Goal: Task Accomplishment & Management: Manage account settings

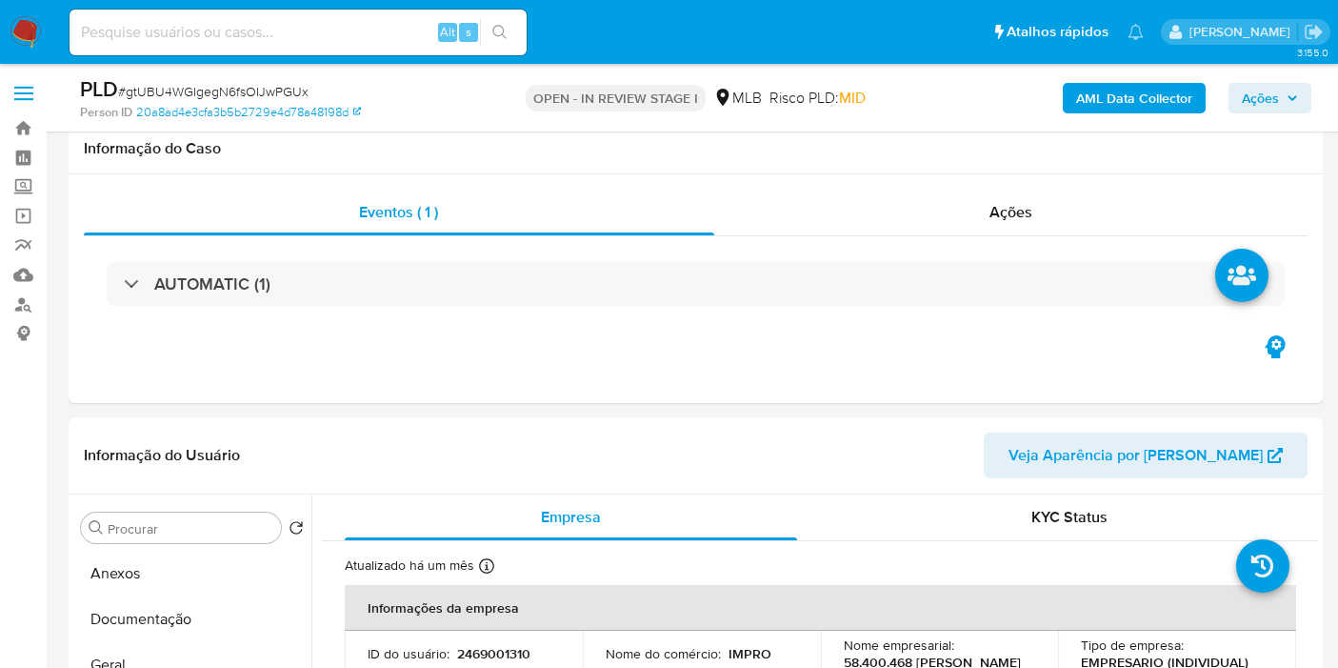
select select "10"
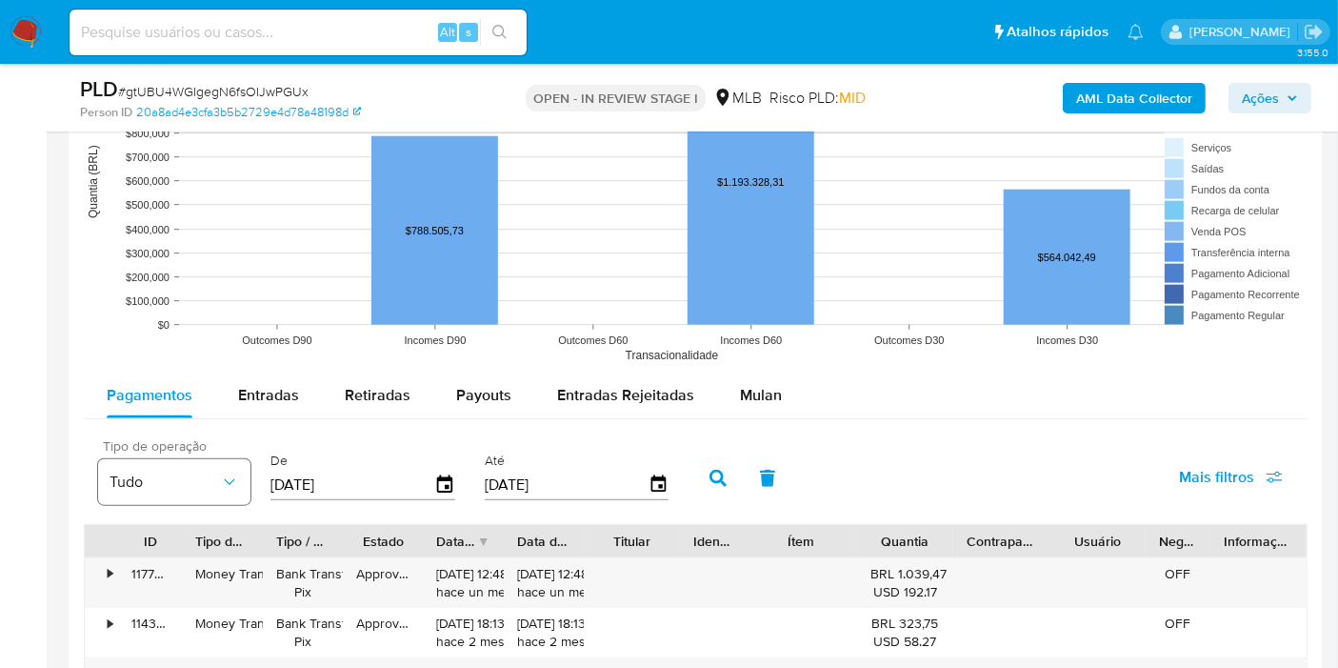
scroll to position [2010, 0]
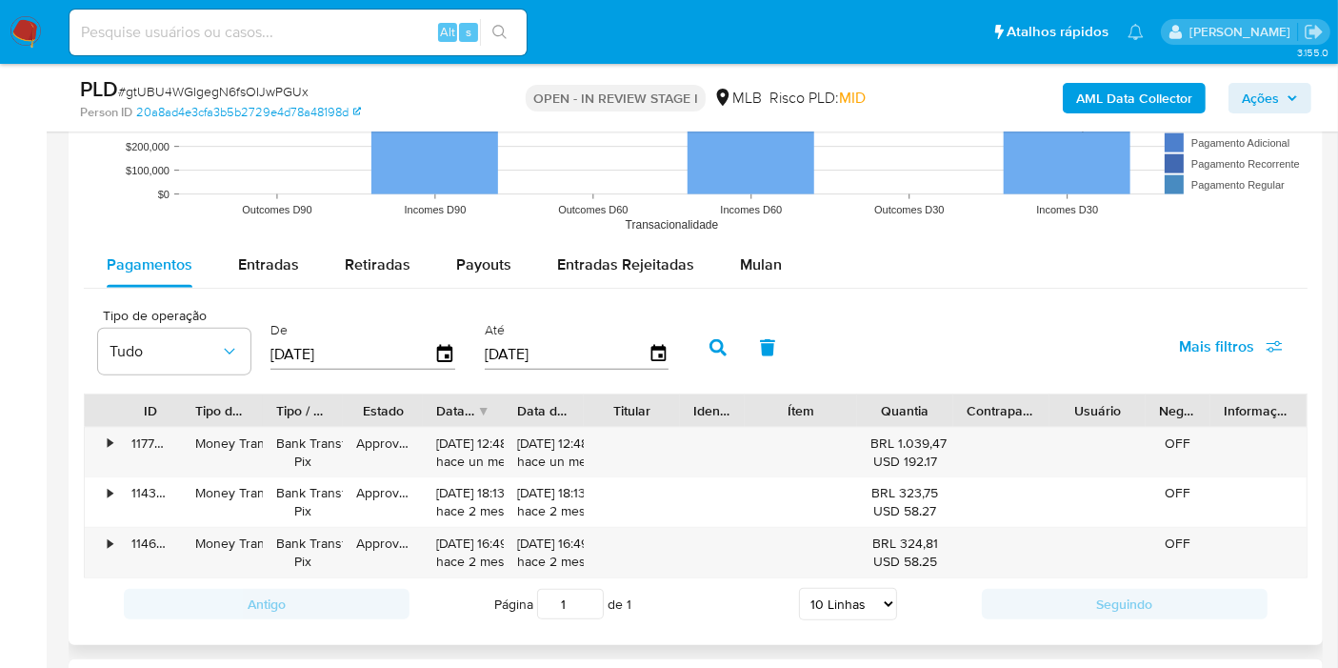
click at [254, 223] on rect at bounding box center [696, 51] width 1224 height 381
click at [253, 259] on span "Entradas" at bounding box center [268, 264] width 61 height 22
select select "10"
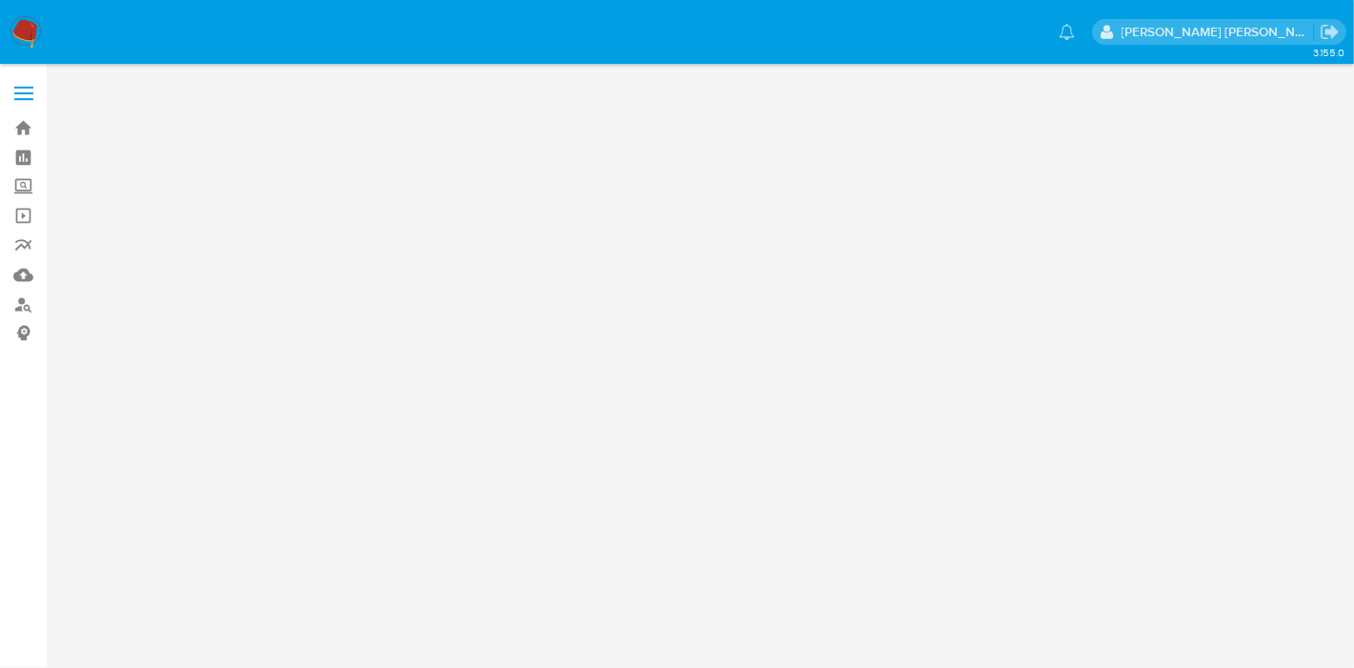
click at [20, 18] on img at bounding box center [26, 32] width 32 height 32
click at [0, 493] on div "Carregando..." at bounding box center [677, 334] width 1354 height 668
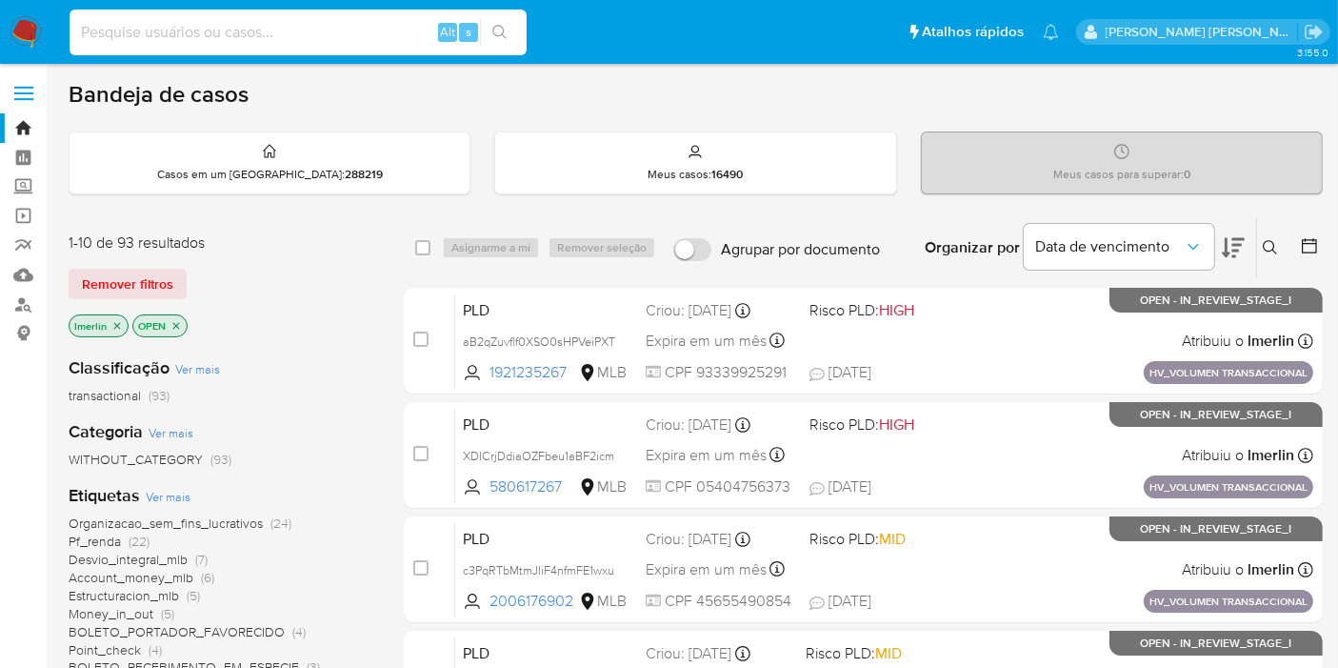
click at [347, 32] on input at bounding box center [298, 32] width 457 height 25
paste input "gtUBU4WGIgegN6fsOIJwPGUx"
type input "gtUBU4WGIgegN6fsOIJwPGUx"
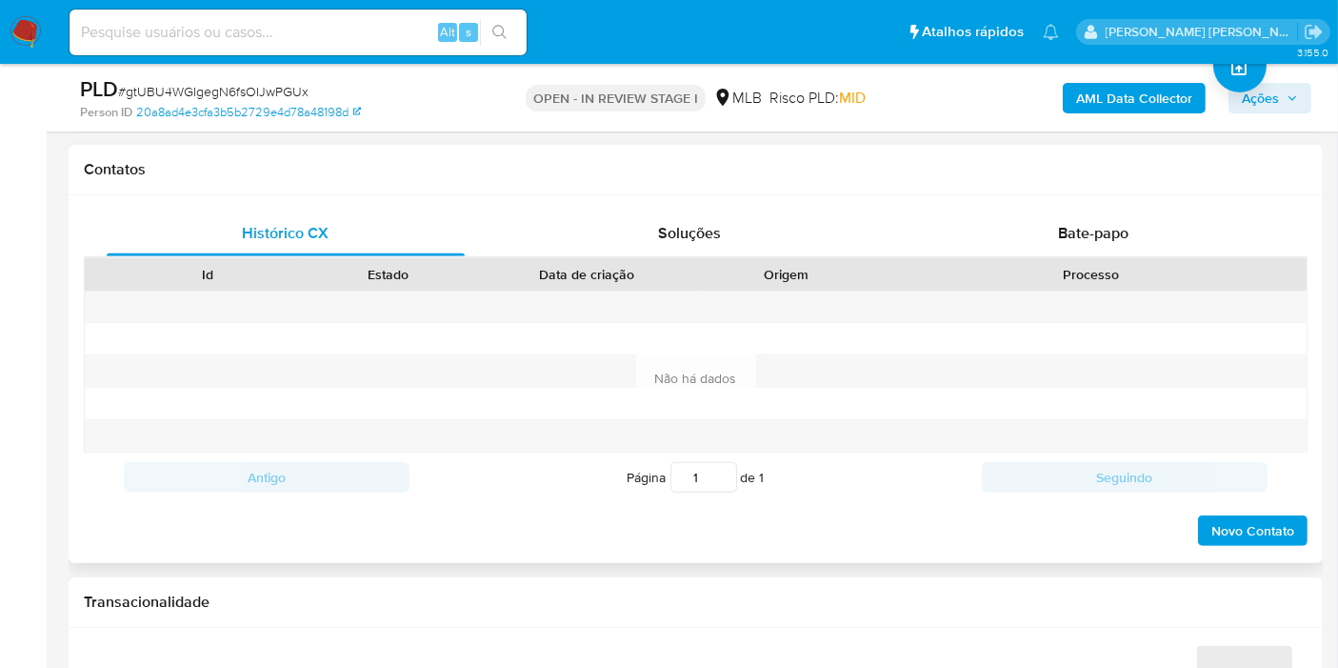
scroll to position [1058, 0]
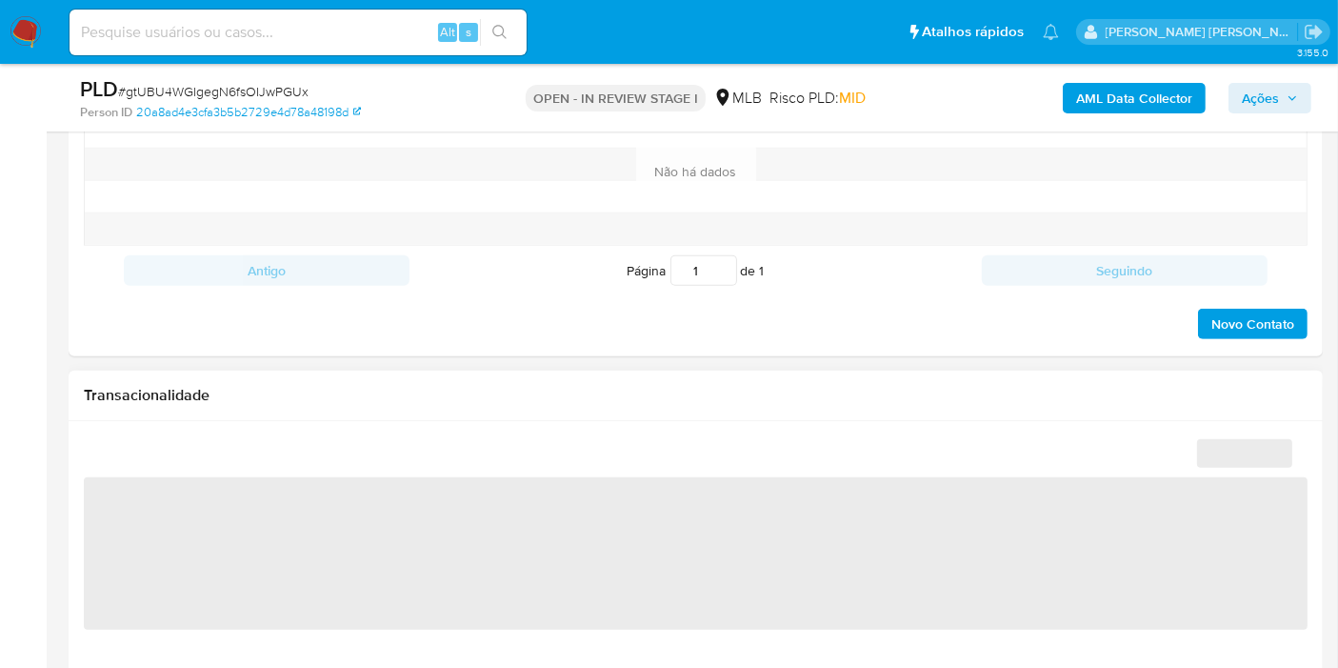
select select "10"
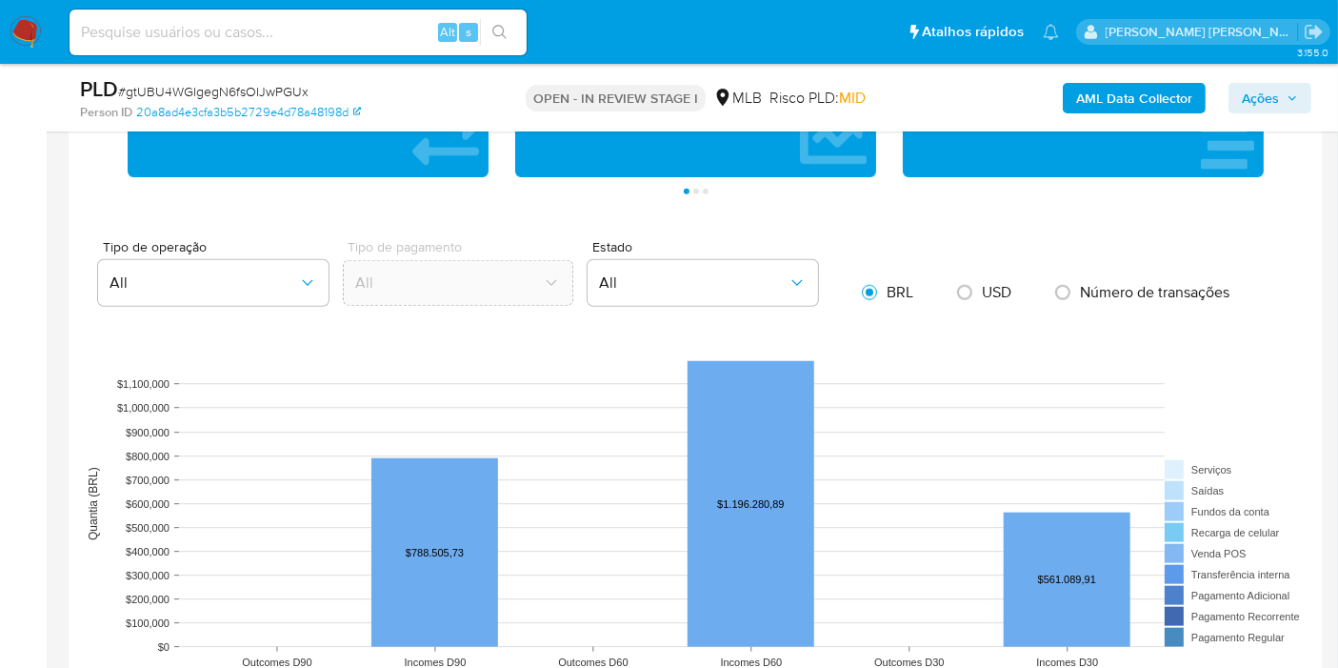
scroll to position [1798, 0]
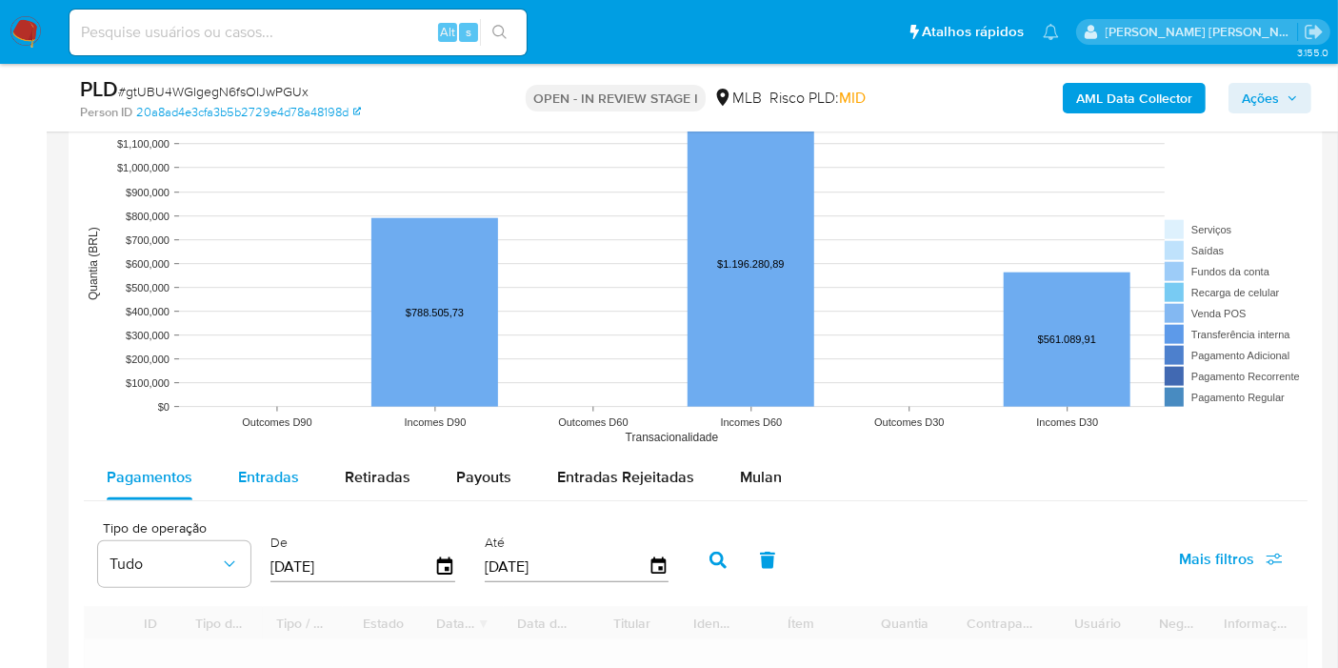
click at [269, 466] on span "Entradas" at bounding box center [268, 477] width 61 height 22
select select "10"
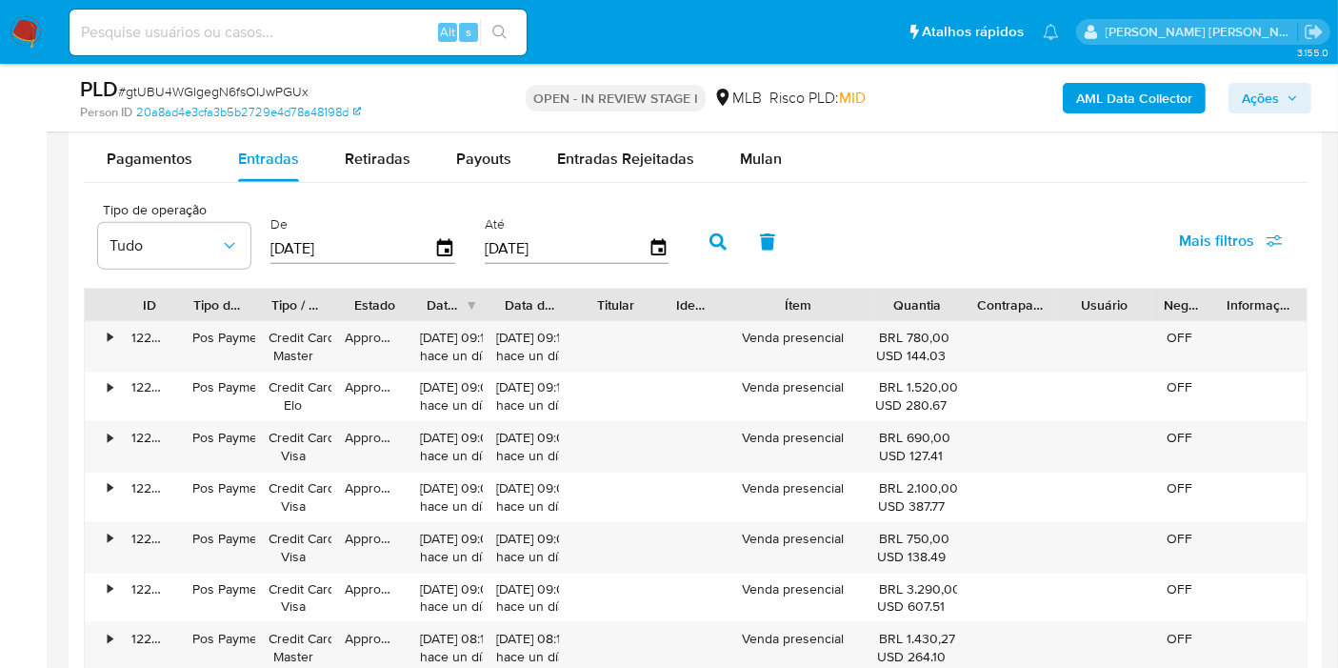
drag, startPoint x: 858, startPoint y: 306, endPoint x: 988, endPoint y: 298, distance: 129.7
click at [988, 298] on div "ID Tipo de operação Tipo / Método Estado Data de criação Data de aprovação Titu…" at bounding box center [696, 305] width 1222 height 32
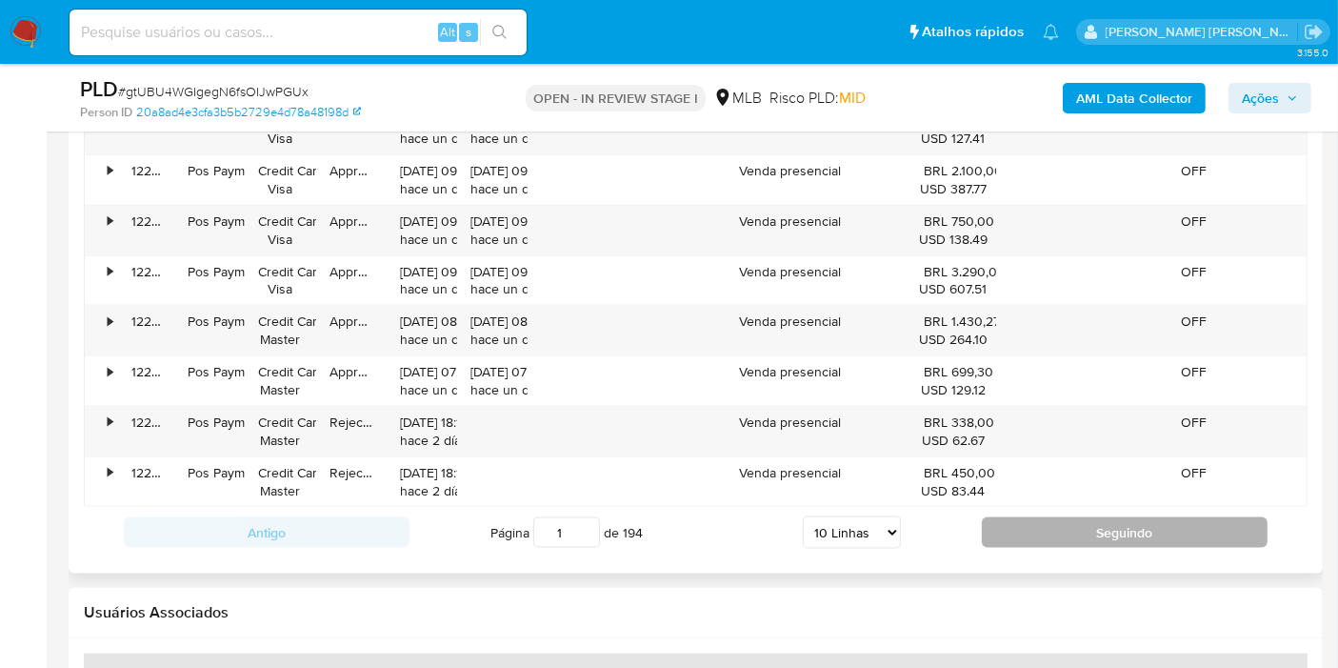
click at [1020, 517] on button "Seguindo" at bounding box center [1125, 532] width 286 height 30
type input "2"
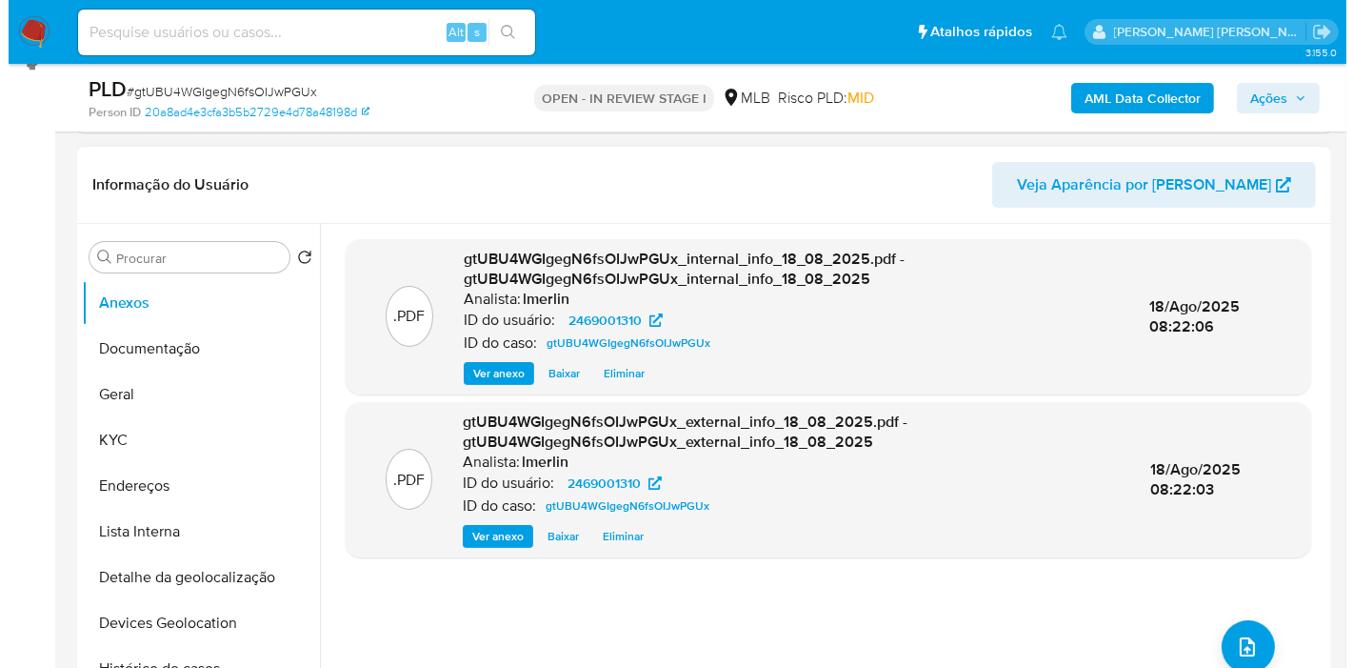
scroll to position [317, 0]
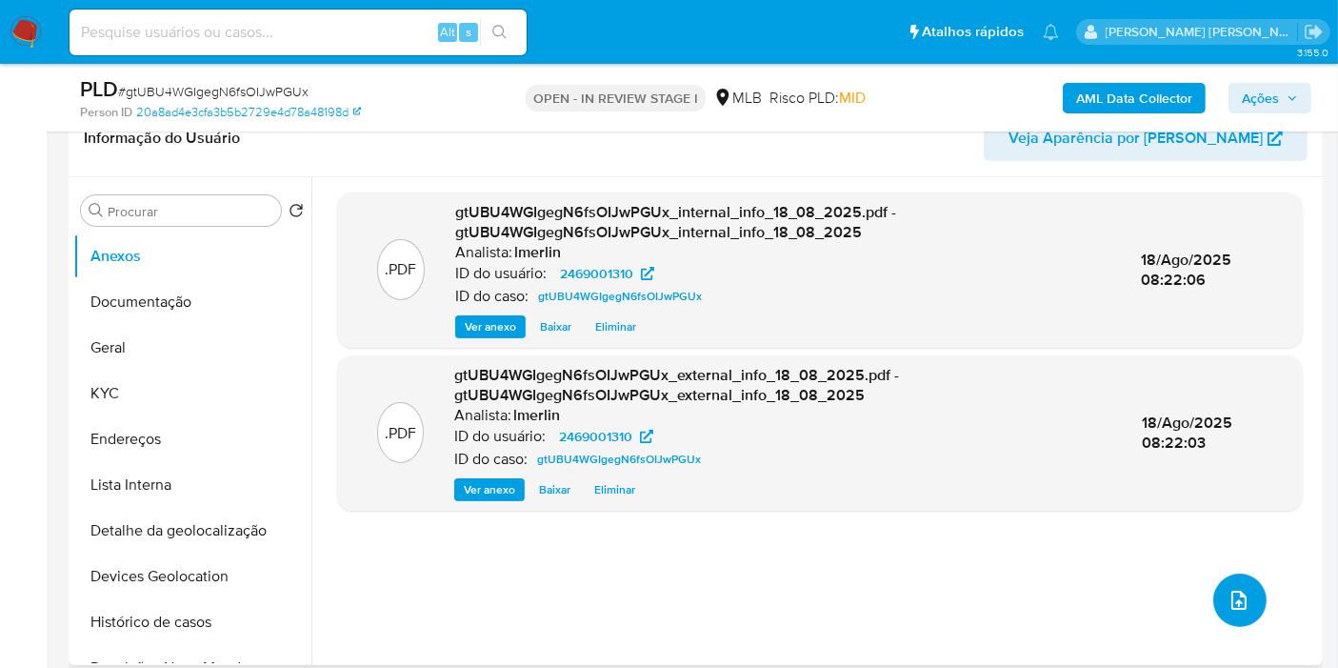
click at [1247, 594] on button "upload-file" at bounding box center [1239, 599] width 53 height 53
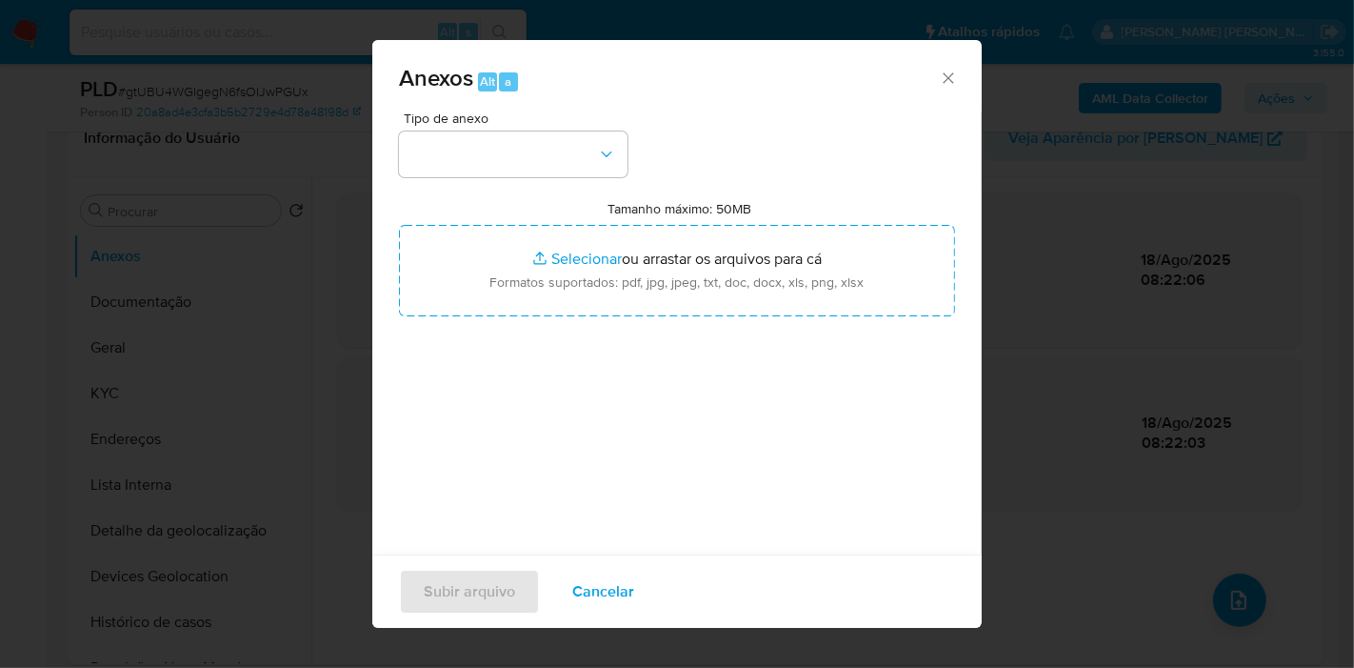
click at [499, 143] on button "button" at bounding box center [513, 154] width 229 height 46
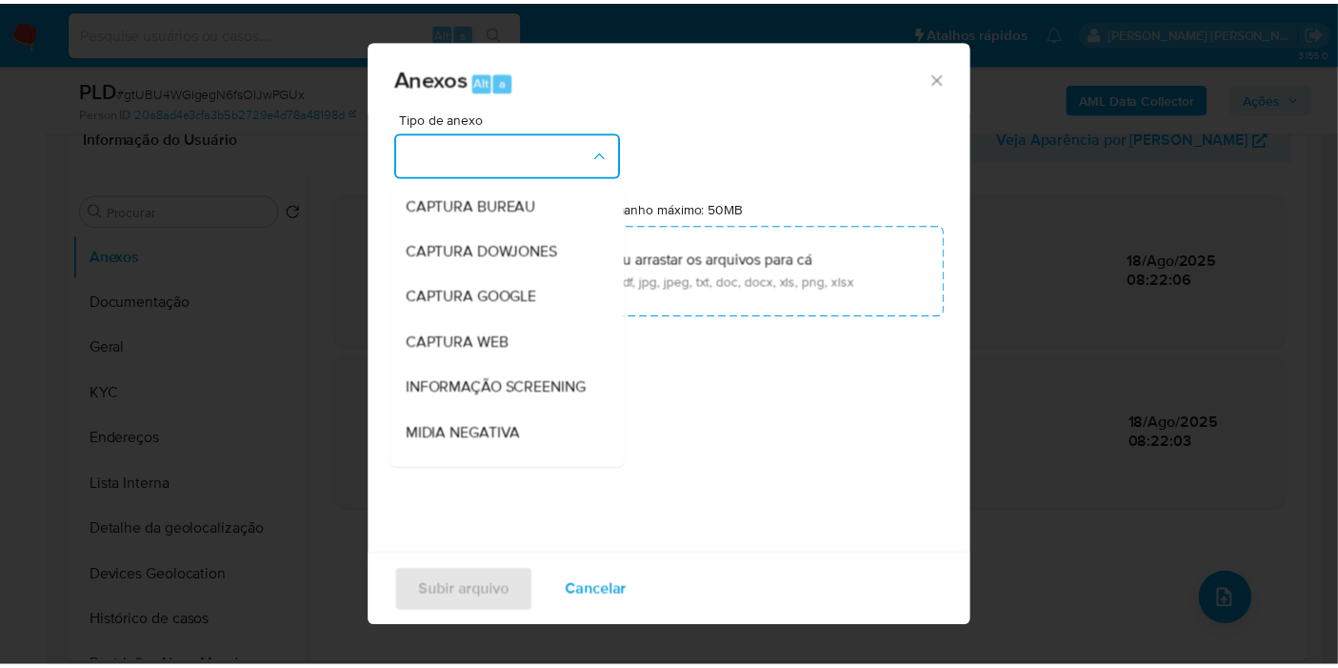
scroll to position [211, 0]
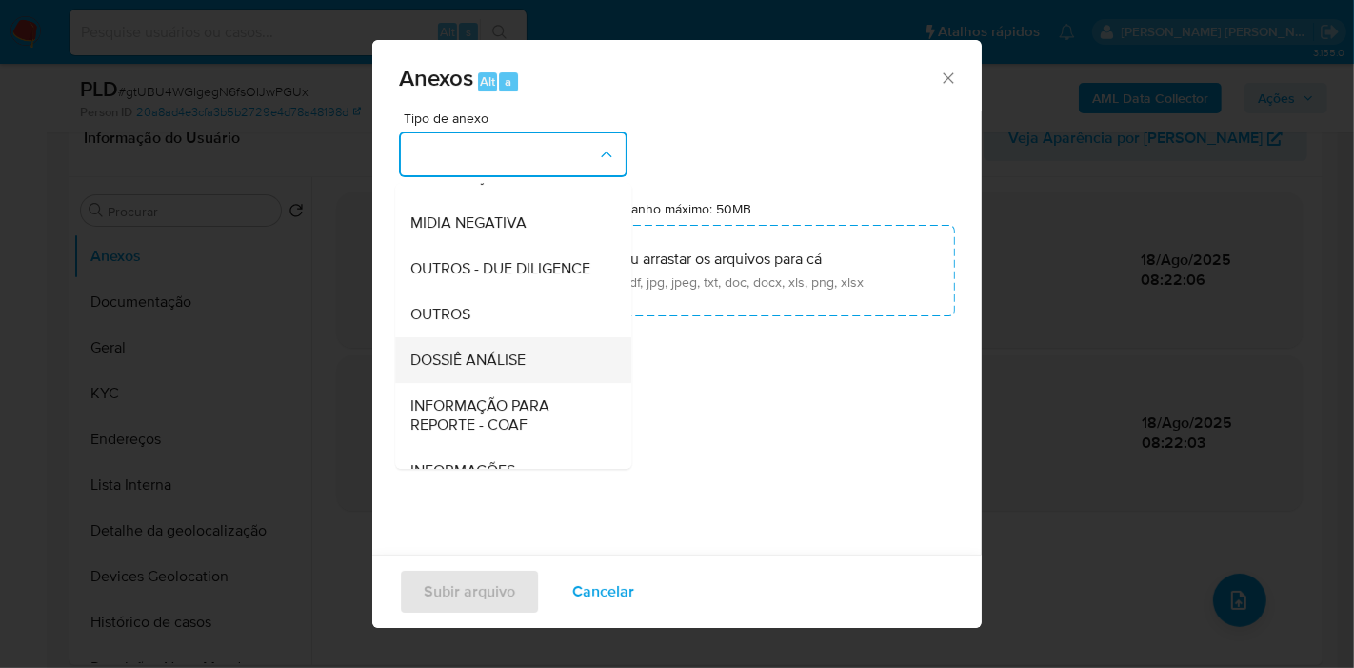
click at [537, 383] on div "DOSSIÊ ANÁLISE" at bounding box center [507, 360] width 194 height 46
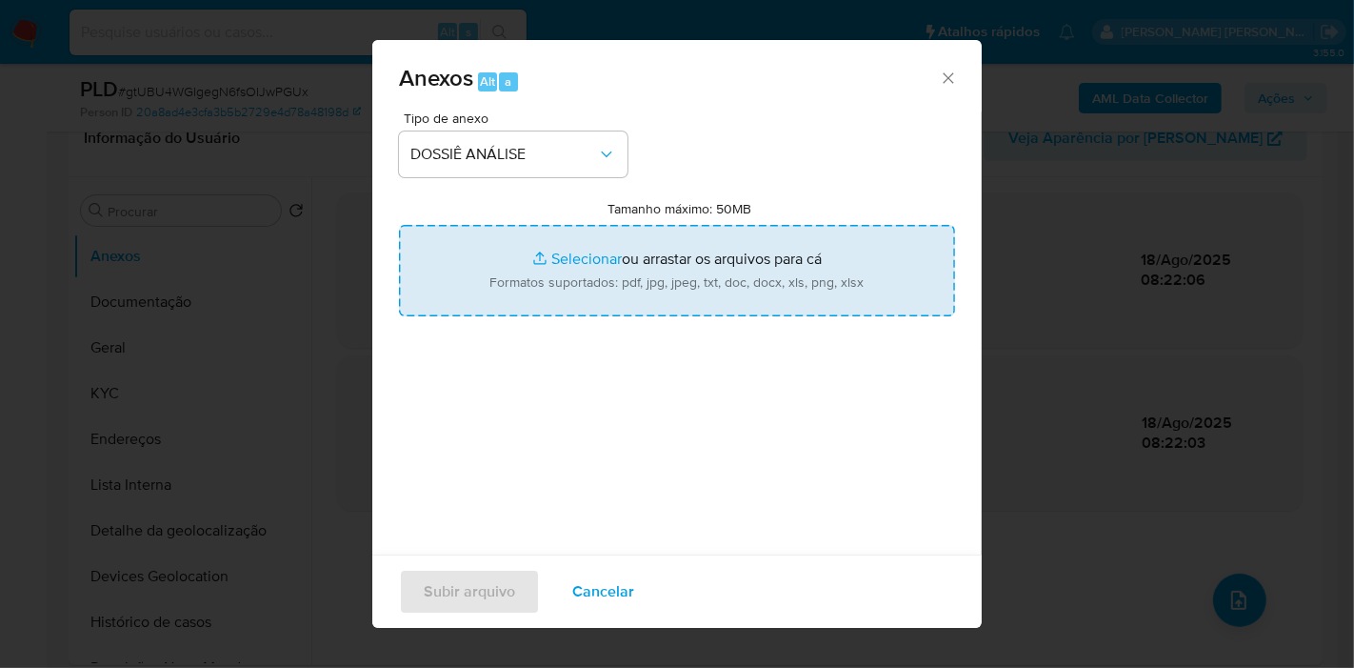
click at [610, 266] on input "Tamanho máximo: 50MB Selecionar arquivos" at bounding box center [677, 270] width 556 height 91
type input "C:\fakepath\SAR - XXX - CNPJ 58400468000153 - 58.400.468 KAMYLLE DE SOUSA REIS.…"
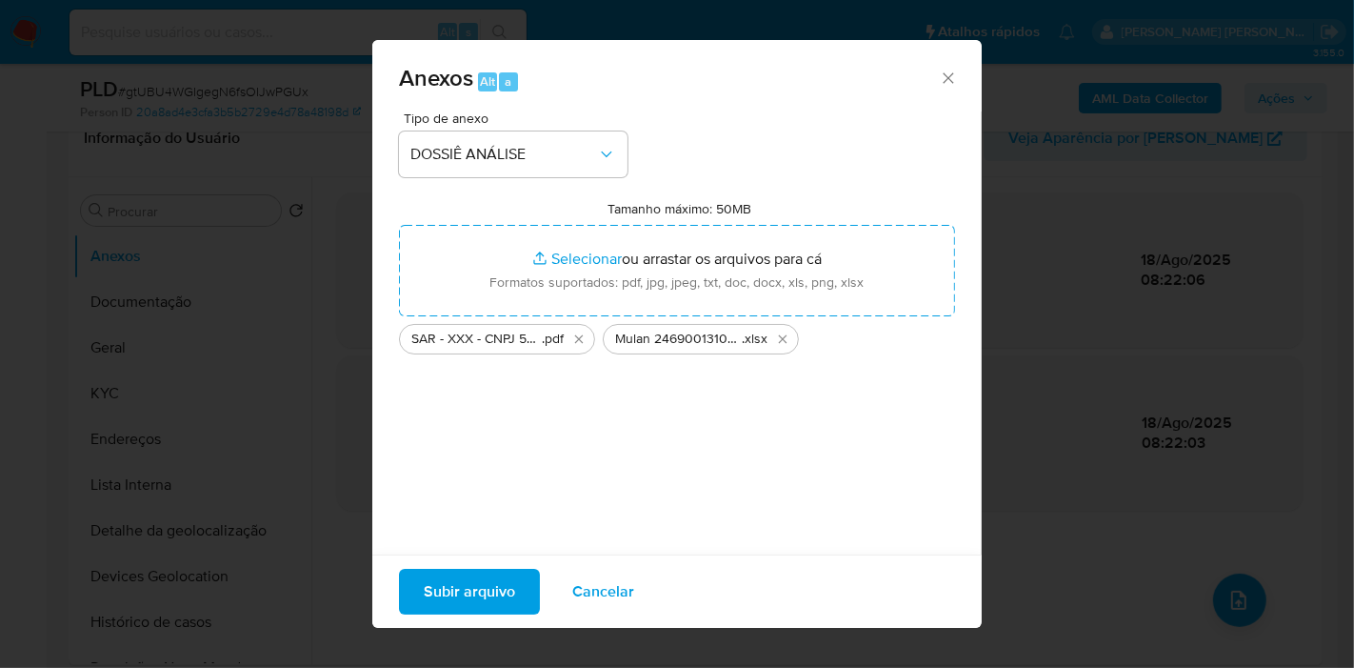
click at [474, 594] on span "Subir arquivo" at bounding box center [469, 591] width 91 height 42
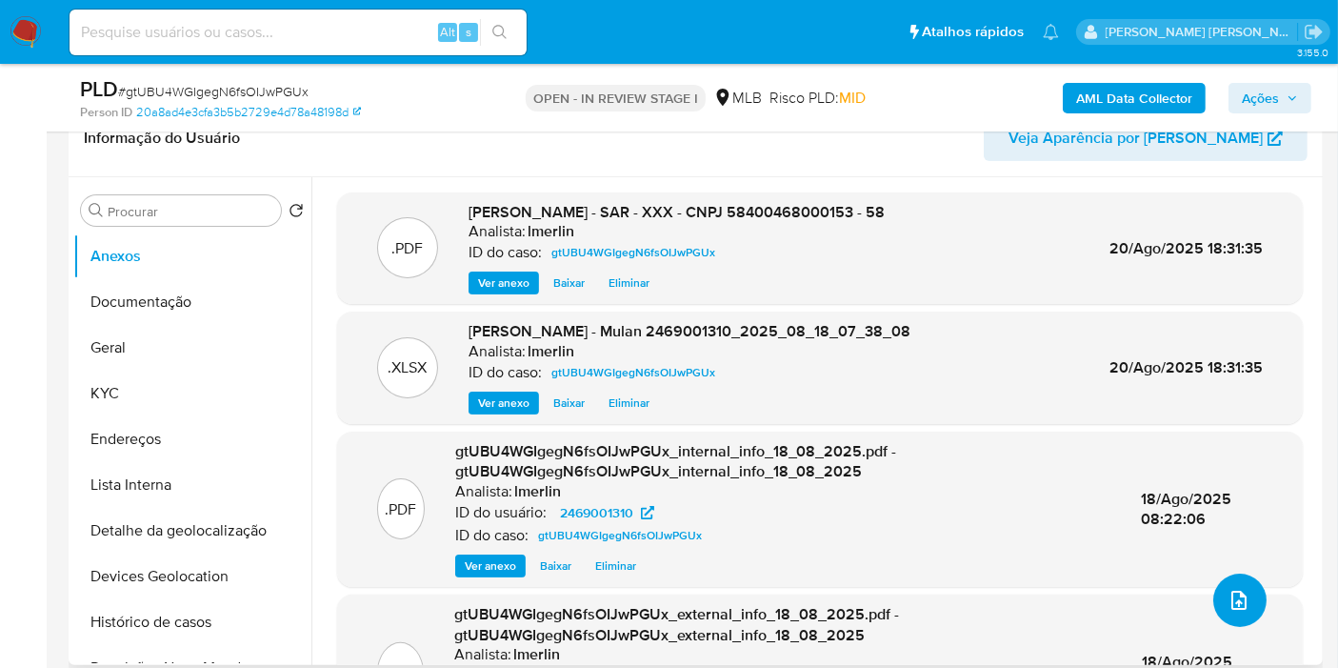
scroll to position [0, 0]
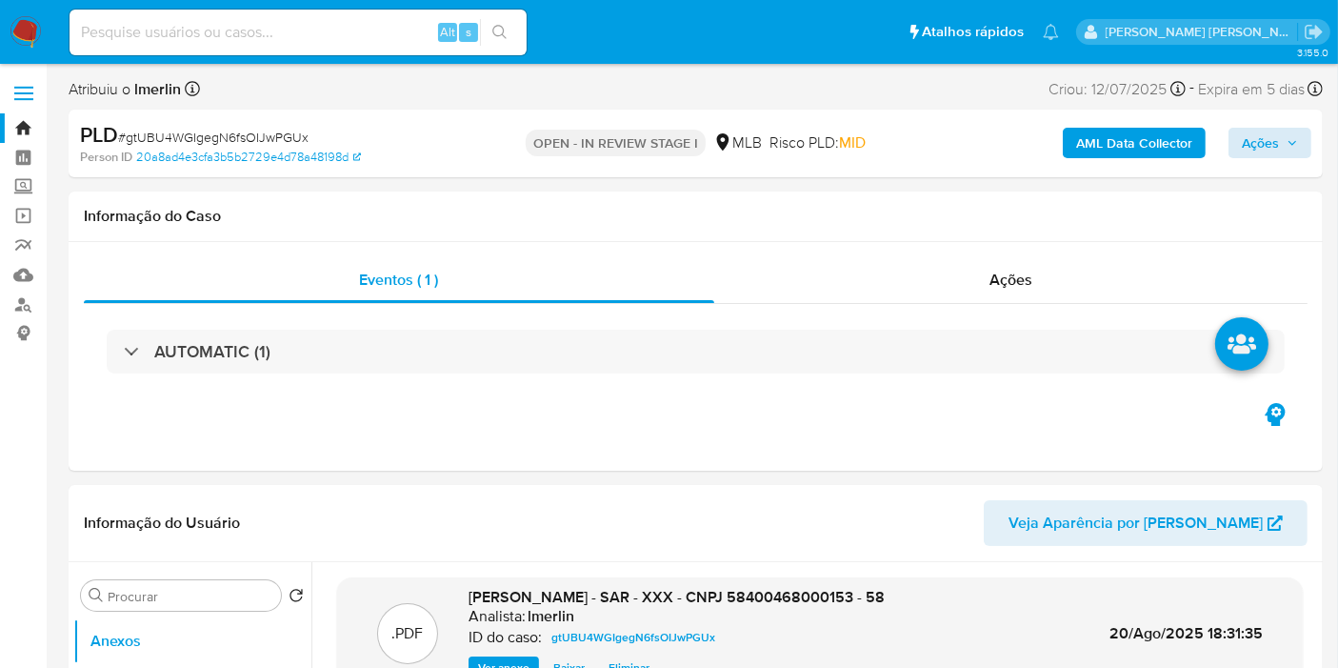
drag, startPoint x: 1010, startPoint y: 295, endPoint x: 1238, endPoint y: 156, distance: 267.5
click at [1010, 295] on div "Ações" at bounding box center [1011, 280] width 594 height 46
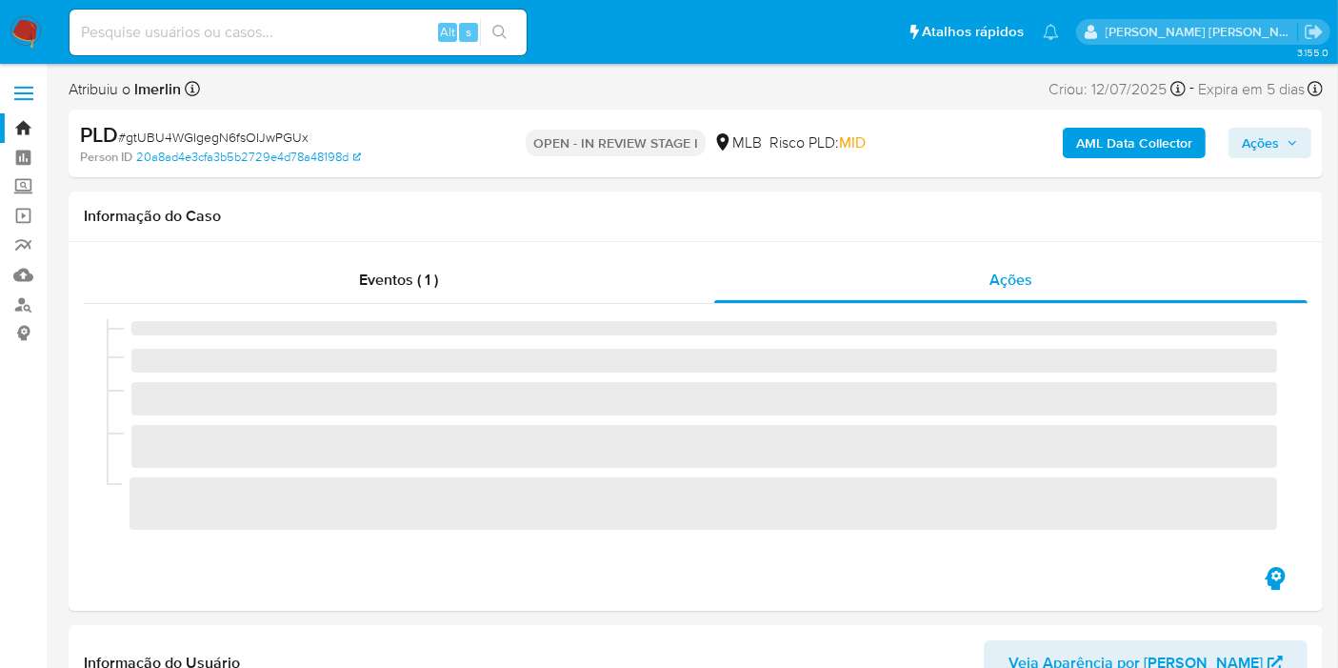
click at [1278, 133] on span "Ações" at bounding box center [1260, 143] width 37 height 30
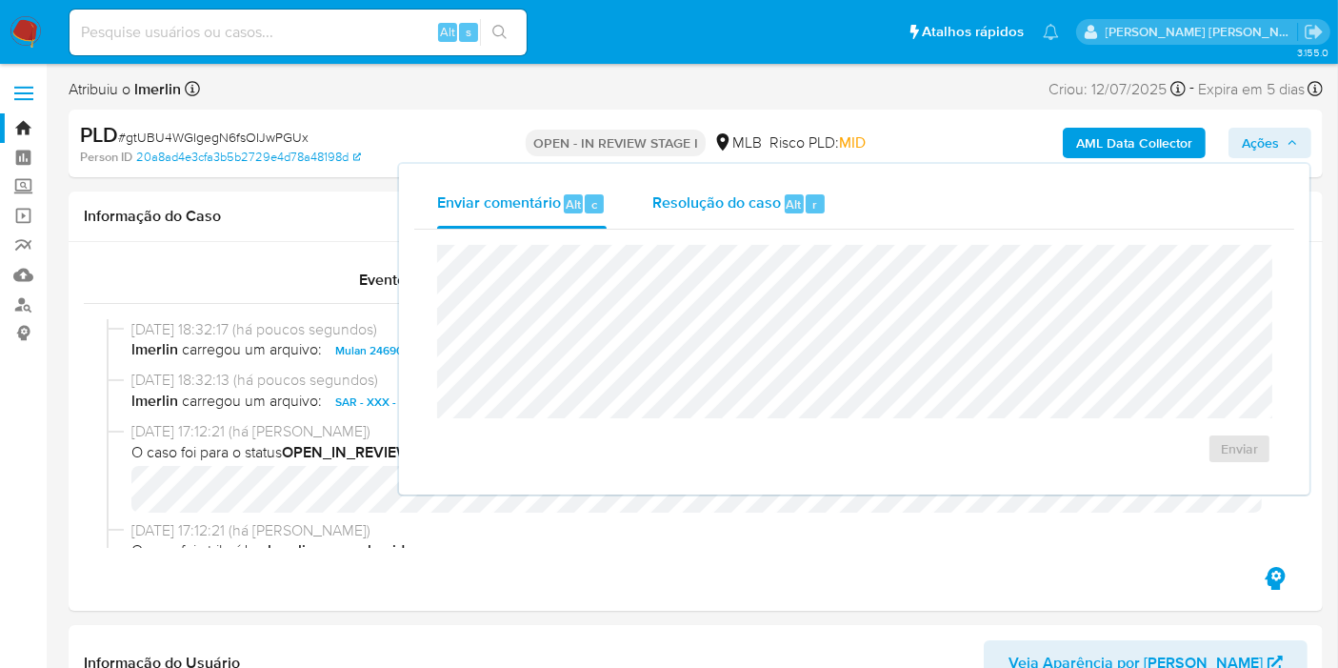
click at [791, 216] on div "Resolução do caso Alt r" at bounding box center [739, 204] width 174 height 50
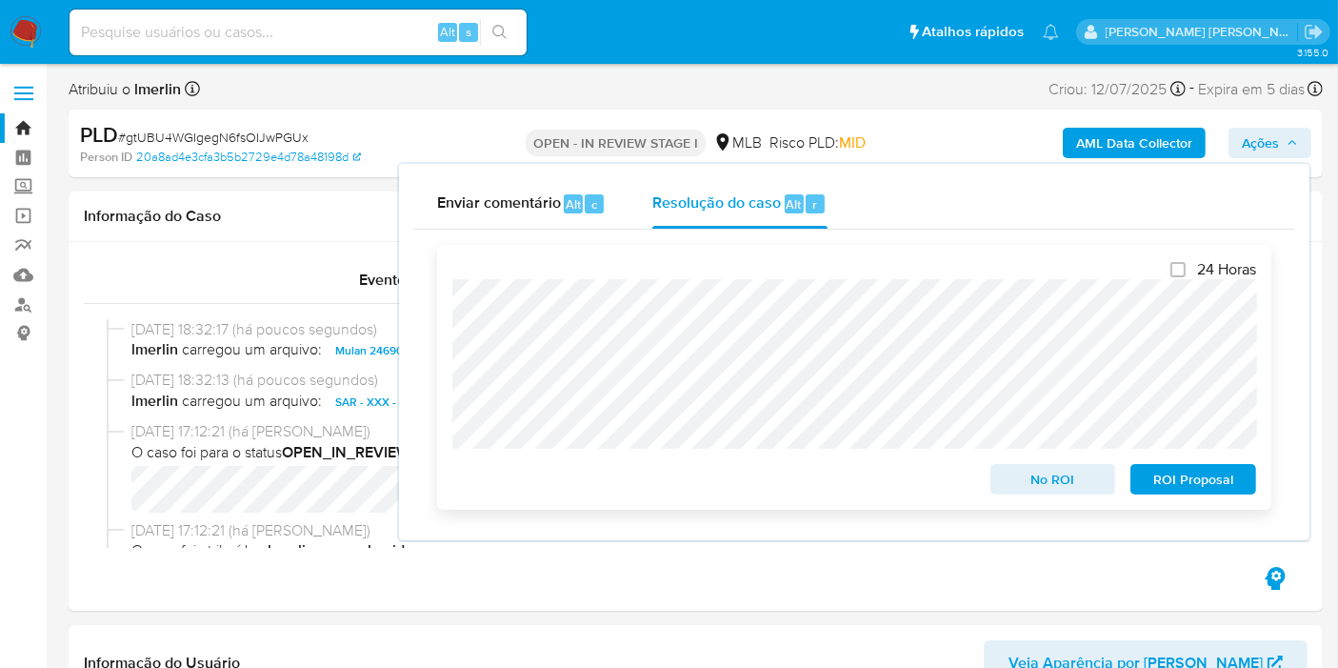
click at [1163, 471] on span "ROI Proposal" at bounding box center [1193, 479] width 99 height 27
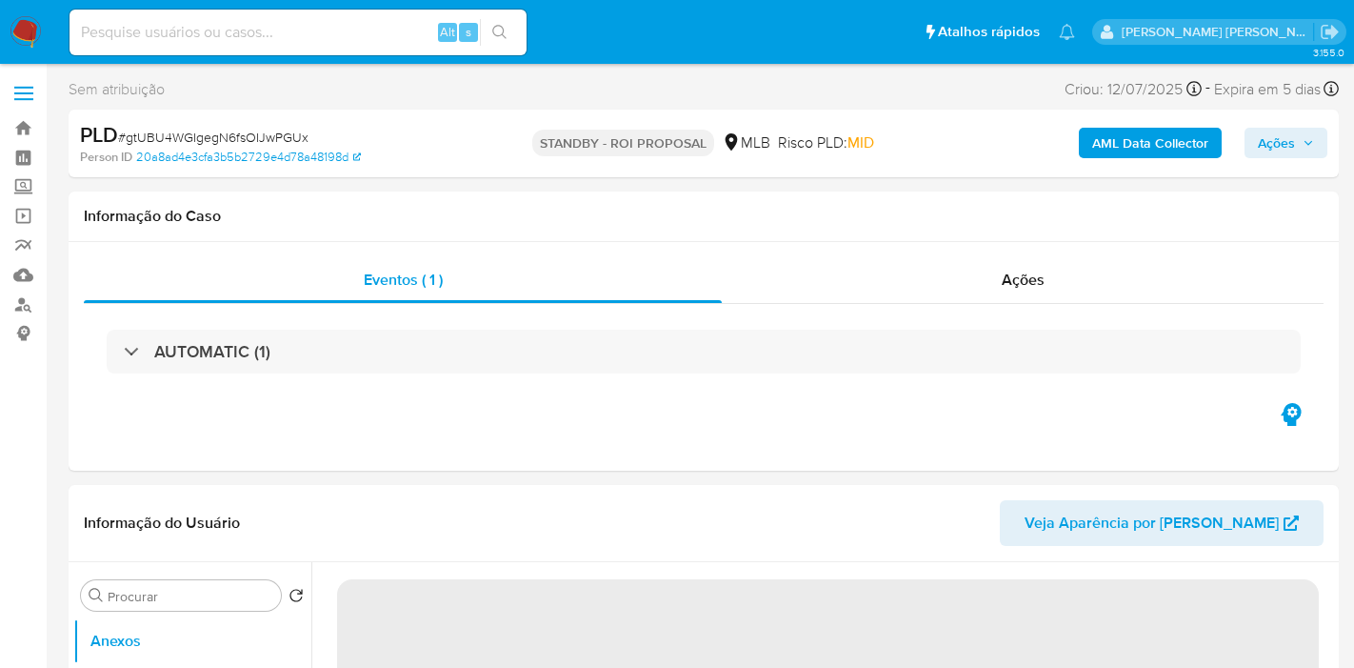
select select "10"
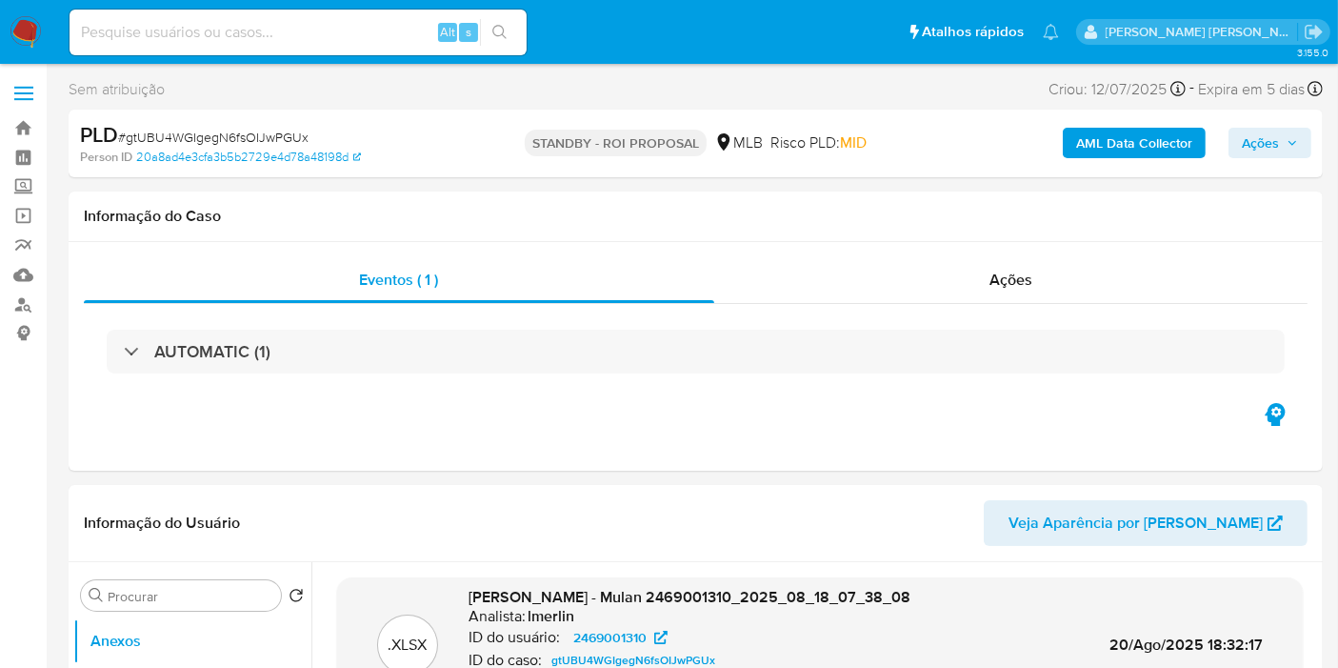
click at [30, 42] on img at bounding box center [26, 32] width 32 height 32
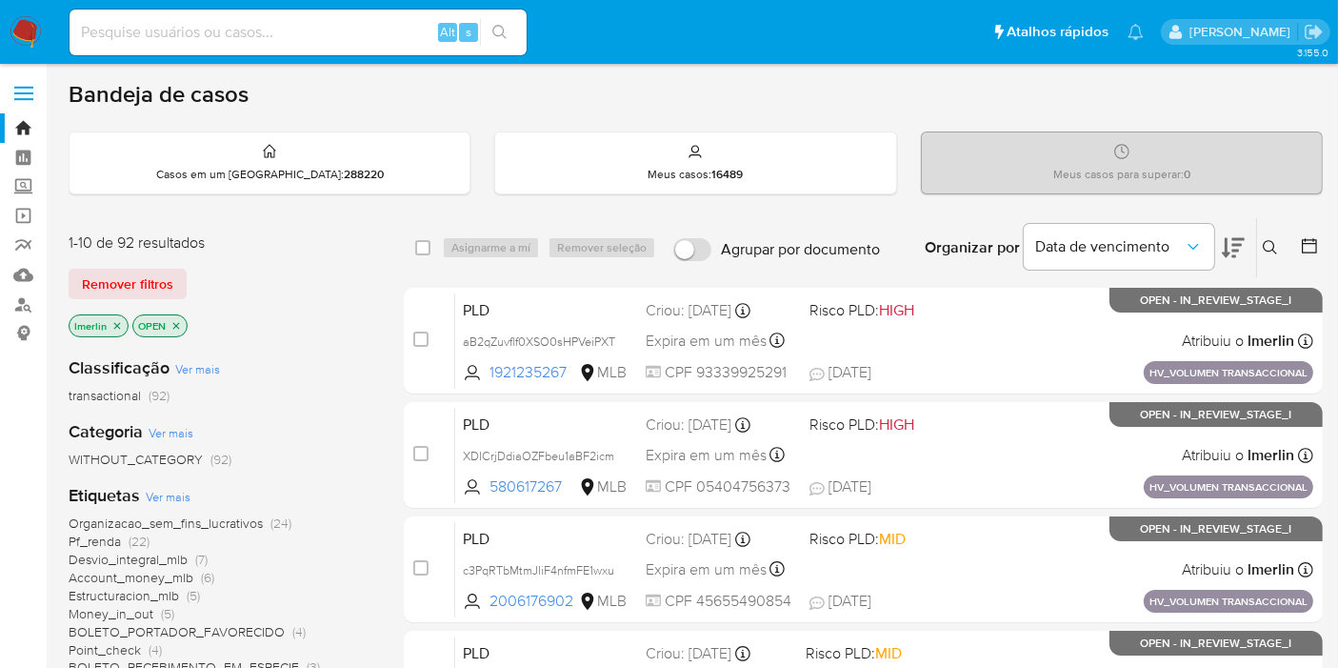
click at [119, 330] on p "lmerlin" at bounding box center [99, 325] width 58 height 21
click at [116, 328] on icon "close-filter" at bounding box center [116, 325] width 11 height 11
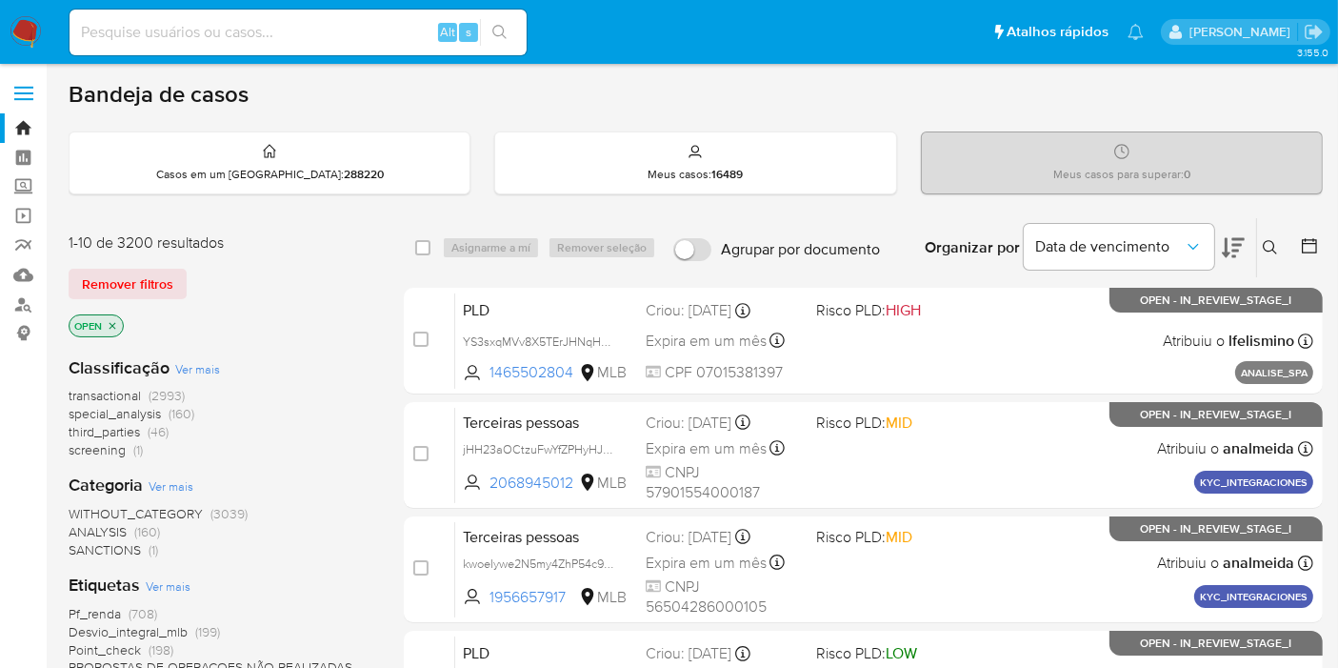
click at [90, 450] on span "screening" at bounding box center [97, 449] width 57 height 19
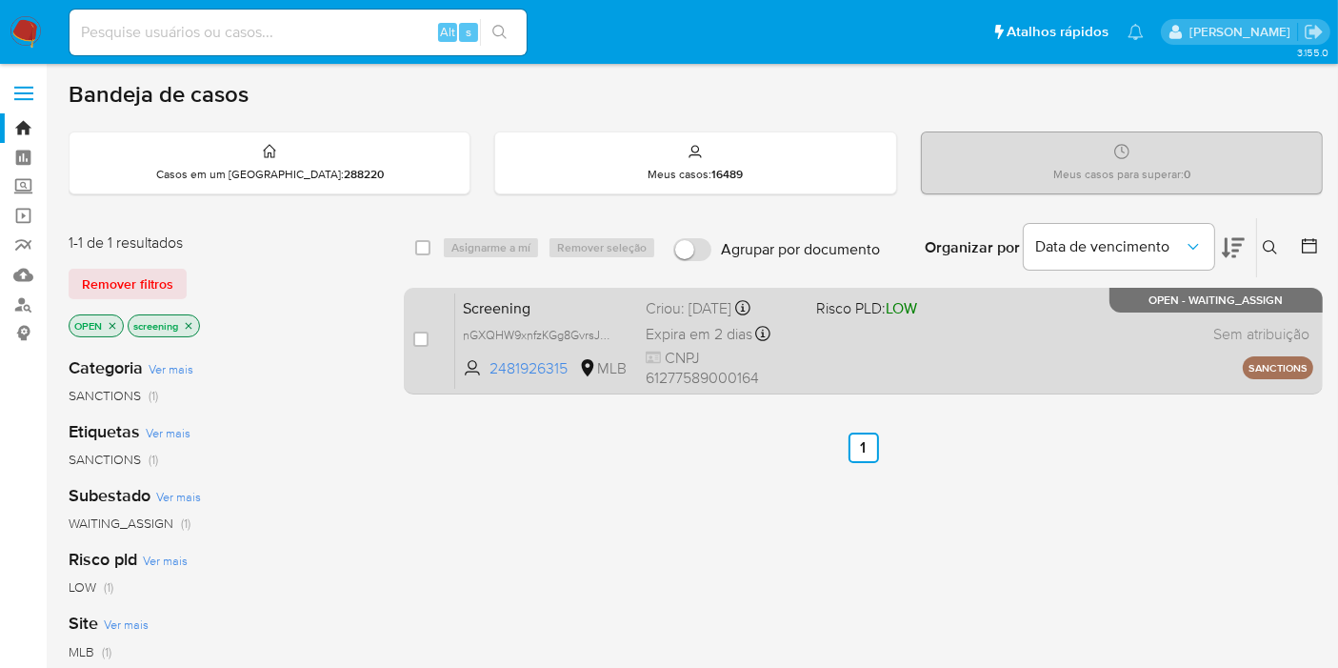
click at [600, 307] on span "Screening" at bounding box center [547, 306] width 168 height 25
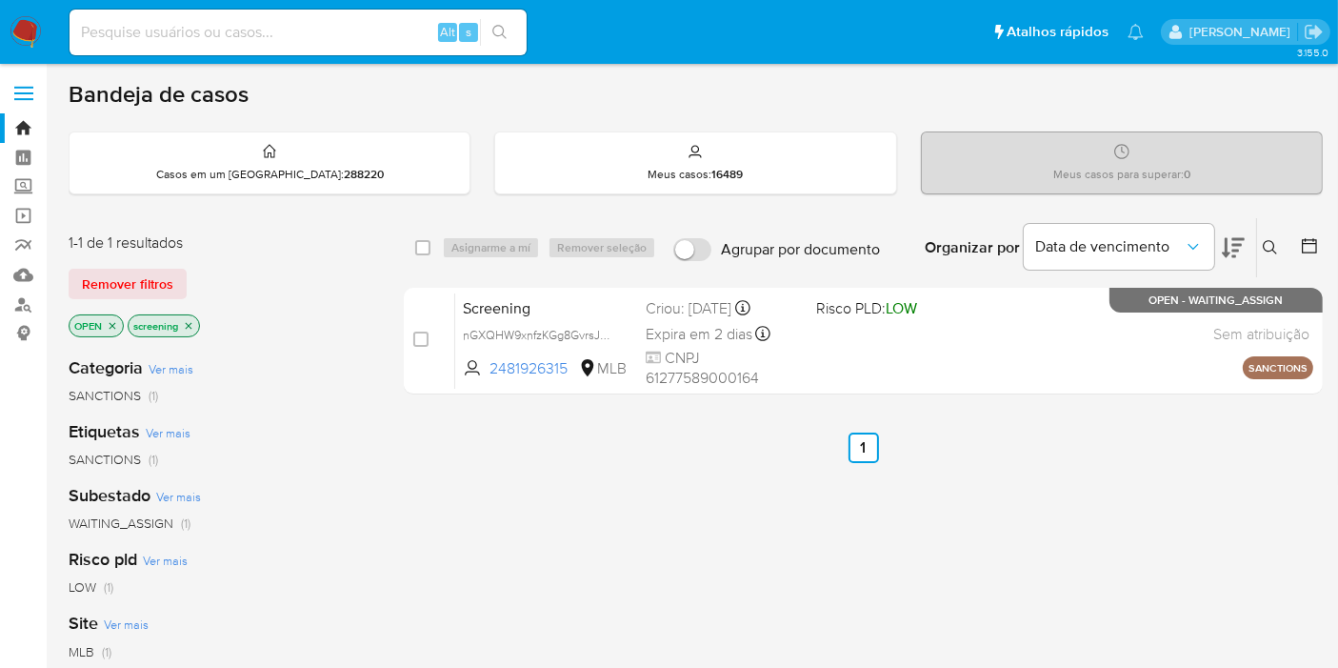
click at [192, 320] on icon "close-filter" at bounding box center [188, 325] width 11 height 11
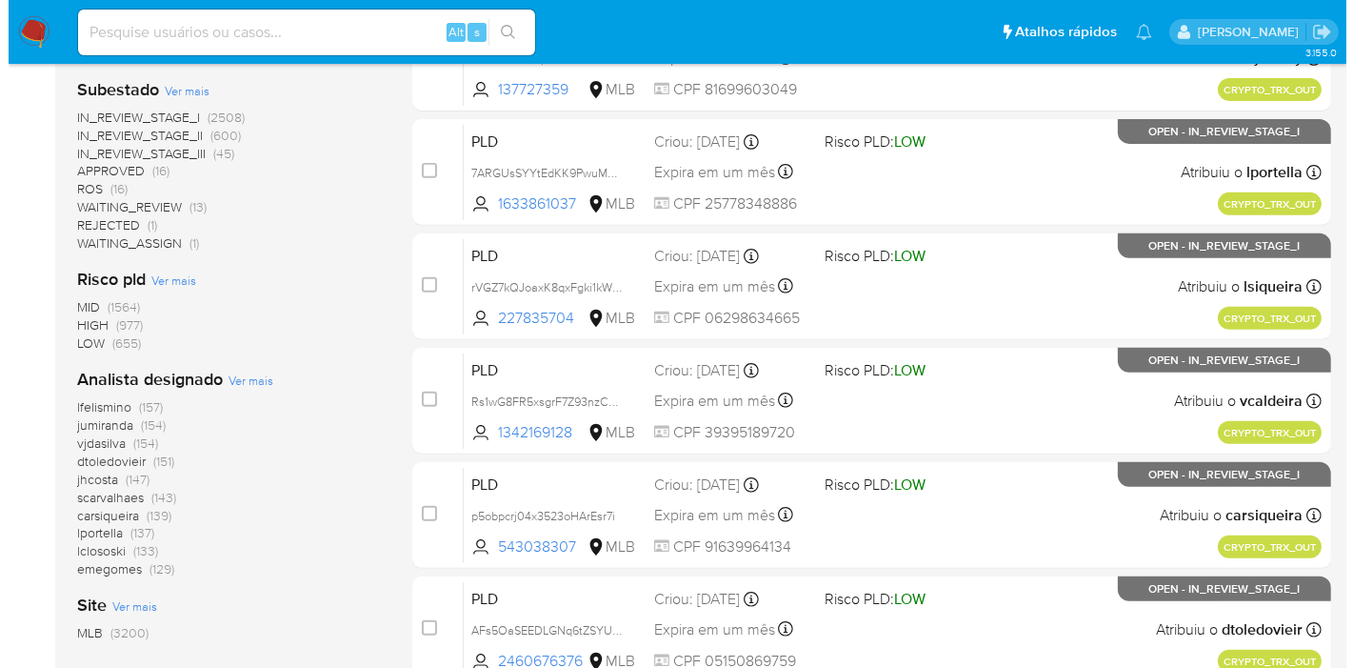
scroll to position [740, 0]
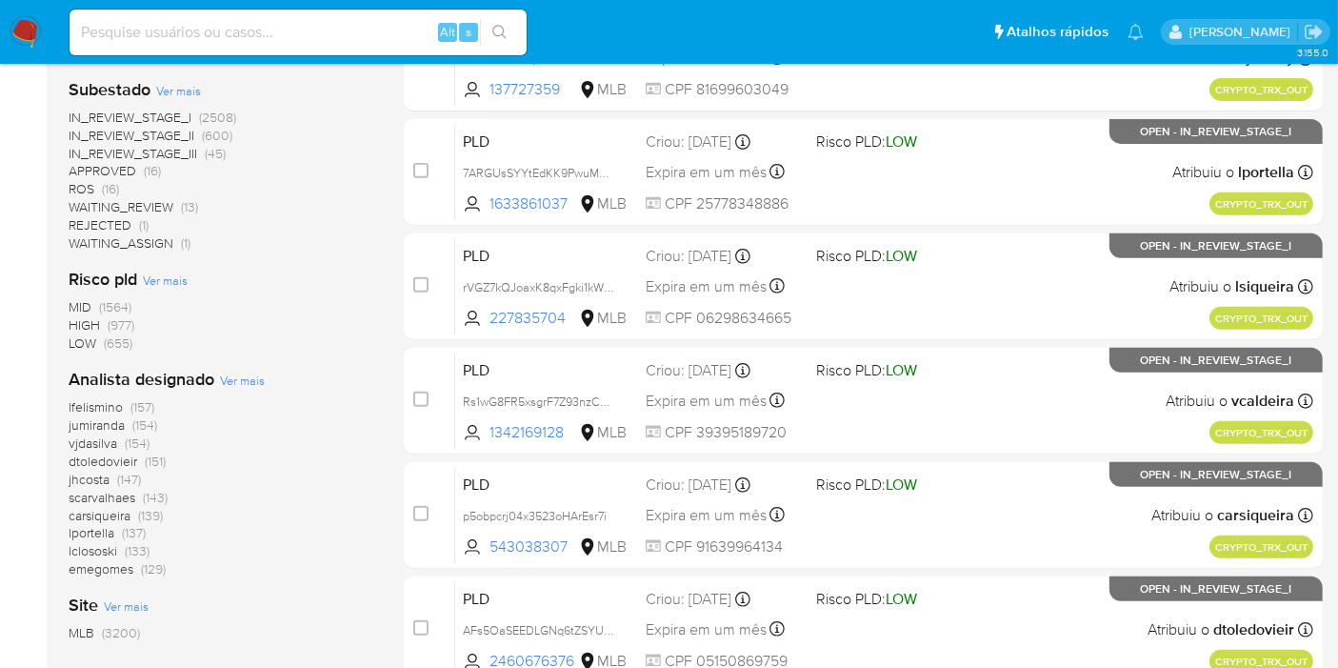
click at [245, 382] on span "Ver mais" at bounding box center [242, 379] width 45 height 17
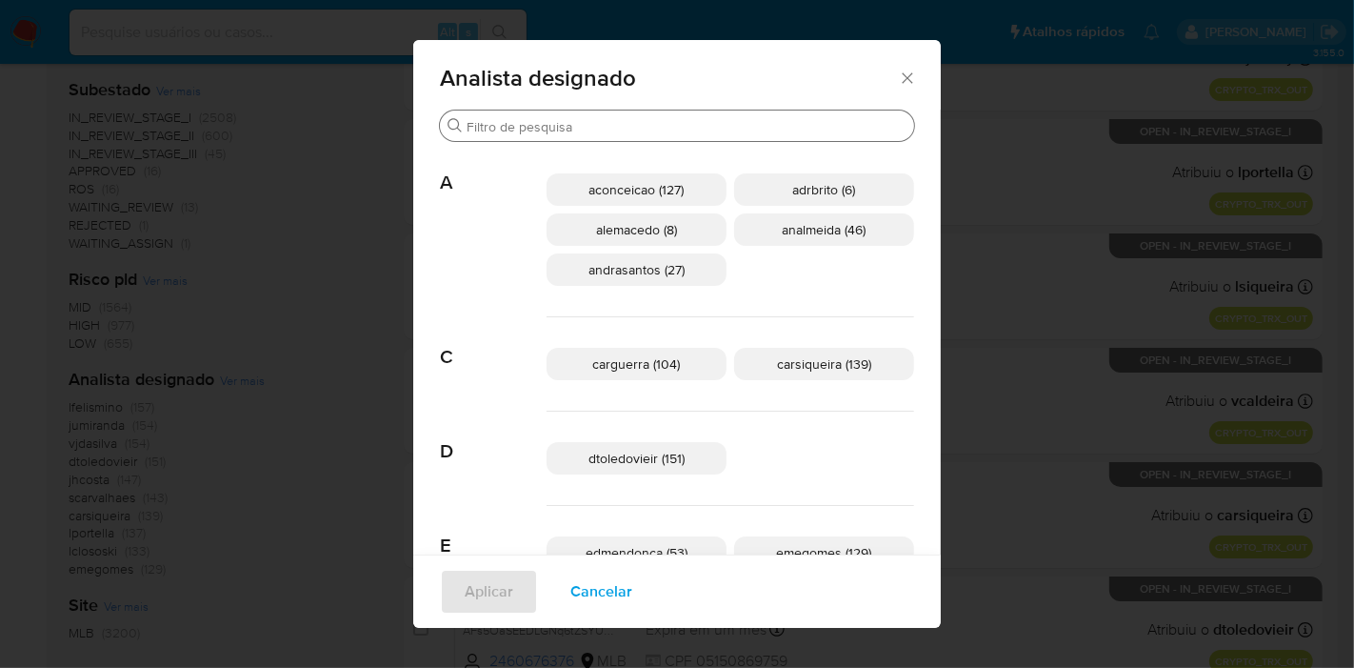
click at [652, 129] on input "Procurar" at bounding box center [687, 126] width 440 height 17
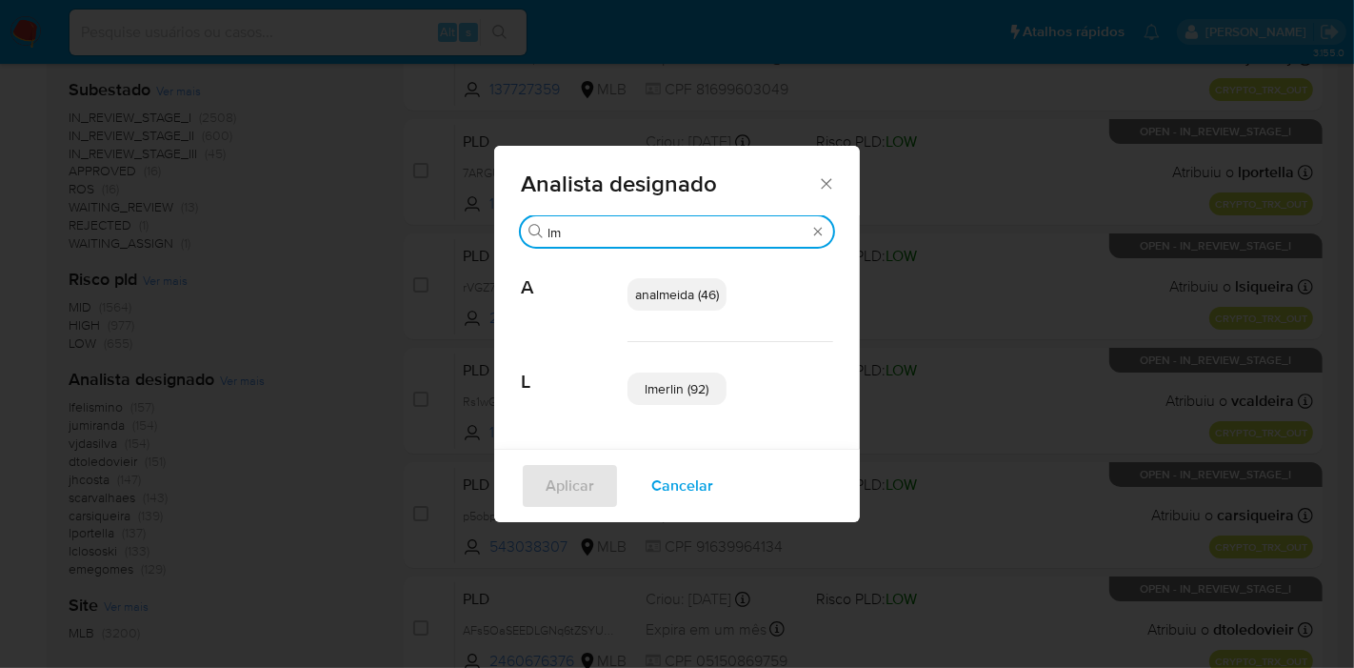
type input "lm"
click at [677, 410] on div "lmerlin (92)" at bounding box center [731, 388] width 206 height 93
click at [677, 388] on span "lmerlin (92)" at bounding box center [678, 388] width 64 height 19
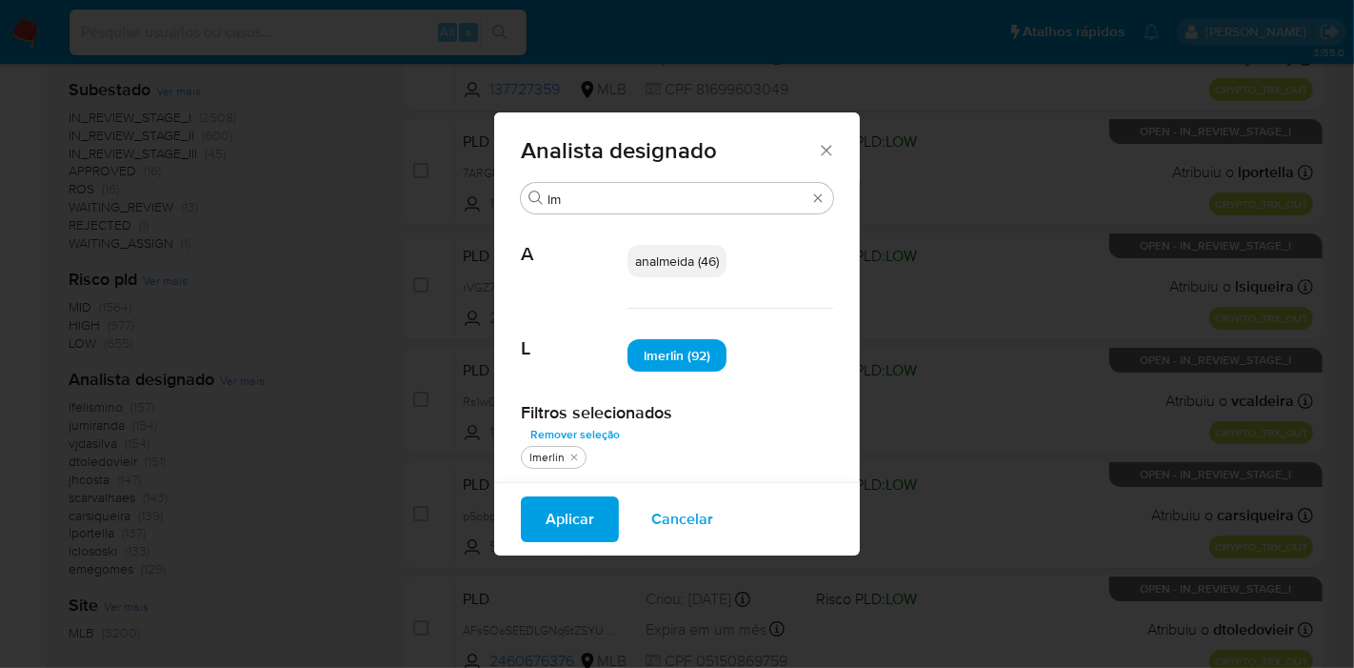
click at [547, 530] on span "Aplicar" at bounding box center [570, 519] width 49 height 42
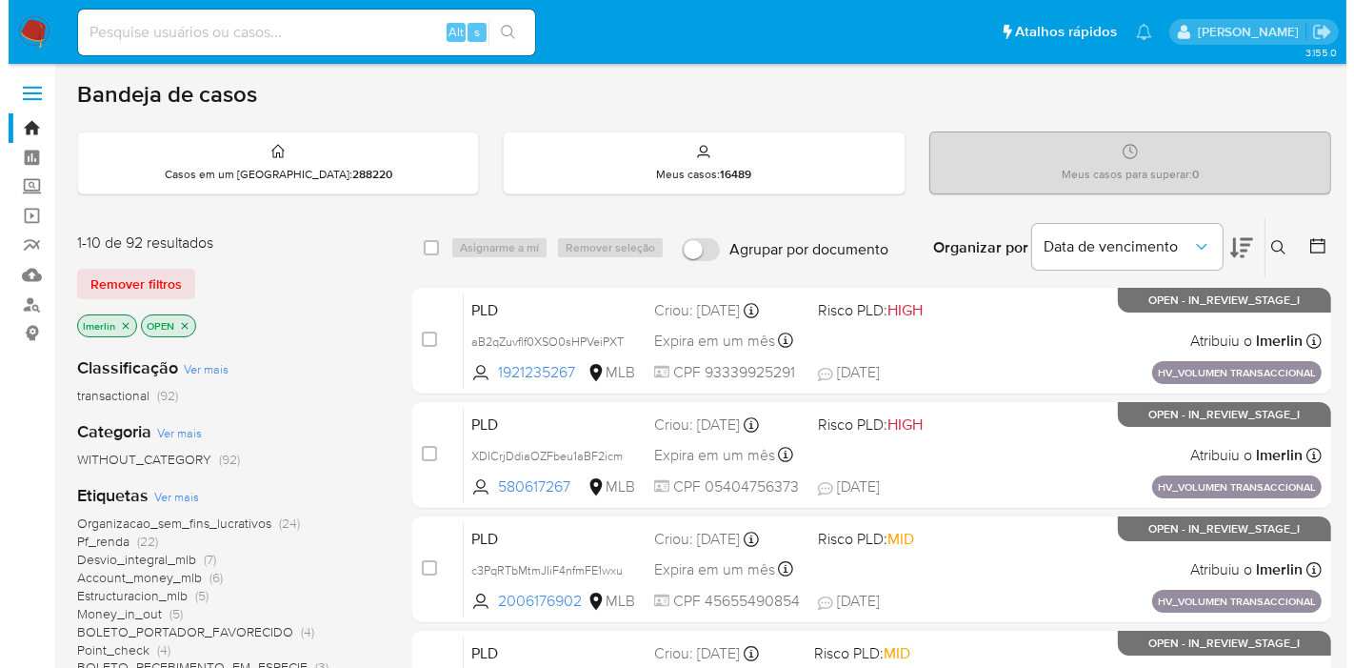
scroll to position [106, 0]
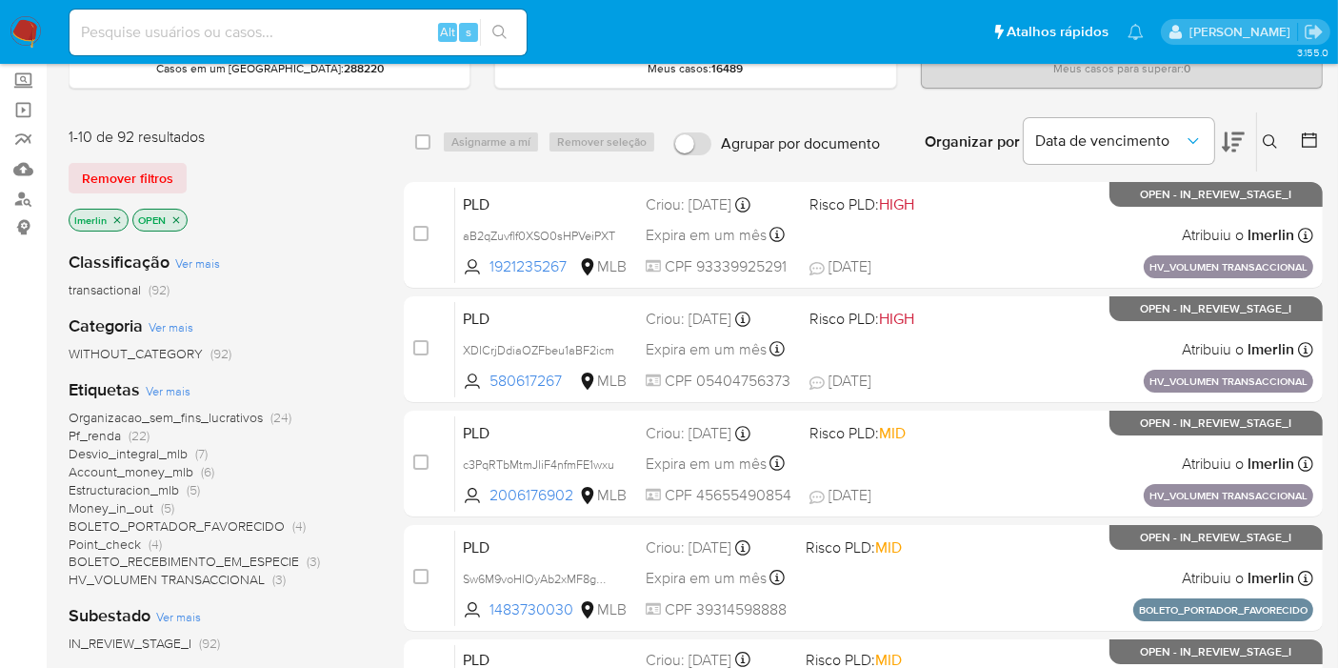
click at [261, 415] on span "Organizacao_sem_fins_lucrativos" at bounding box center [166, 417] width 194 height 19
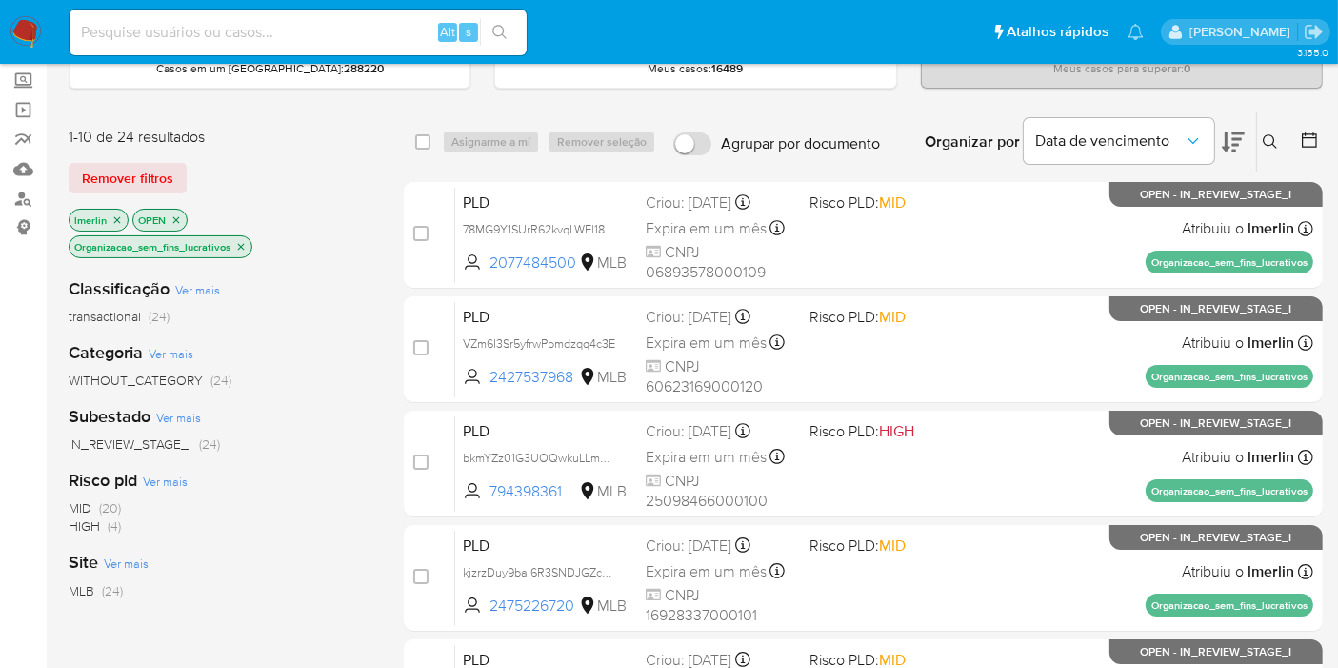
click at [98, 529] on span "HIGH" at bounding box center [84, 525] width 31 height 19
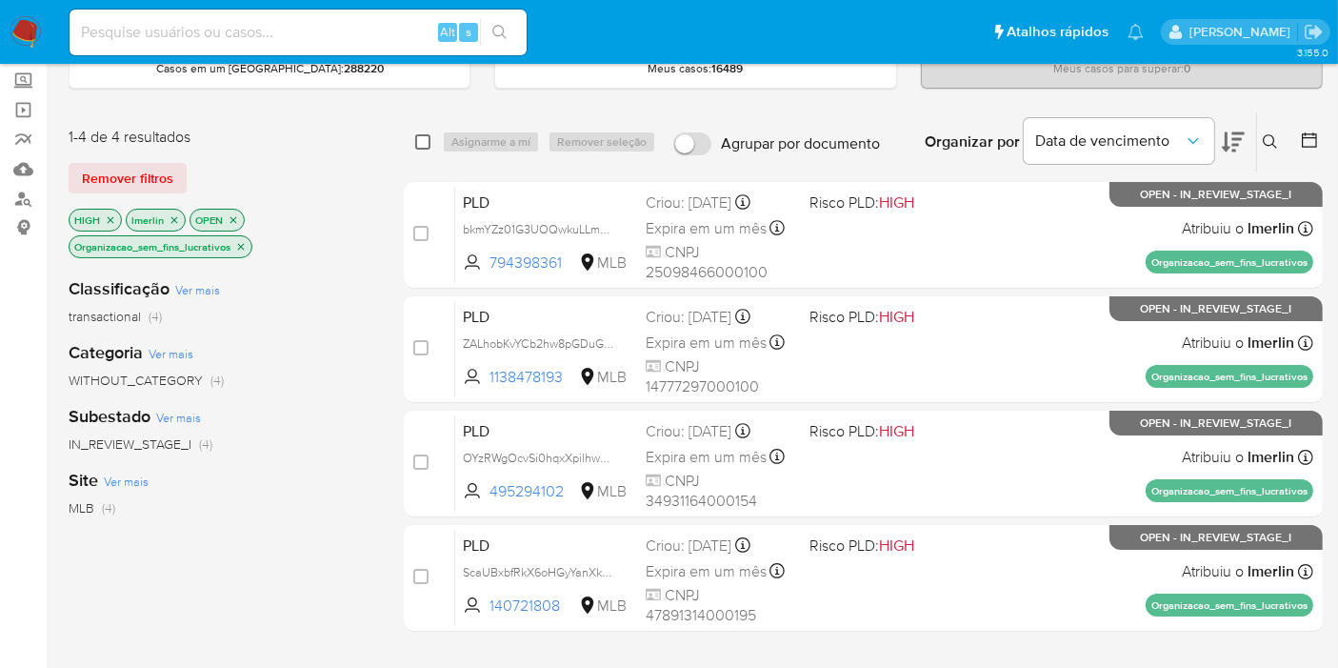
click at [421, 138] on input "checkbox" at bounding box center [422, 141] width 15 height 15
checkbox input "true"
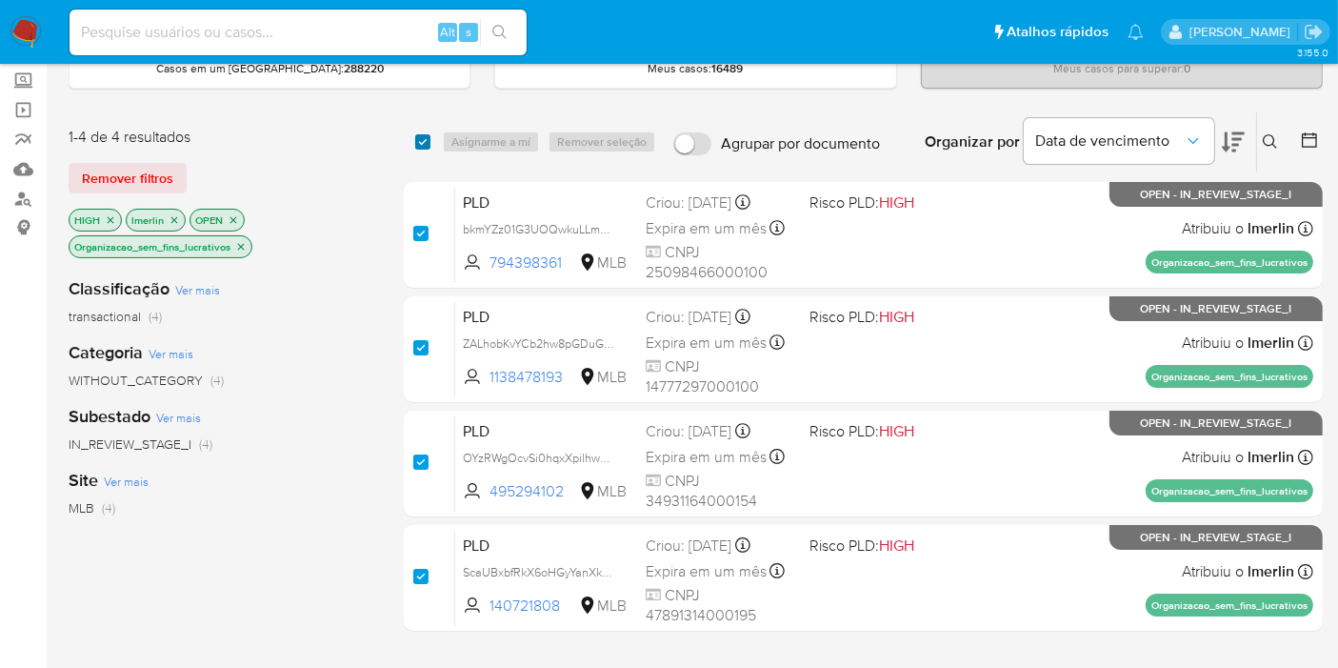
checkbox input "true"
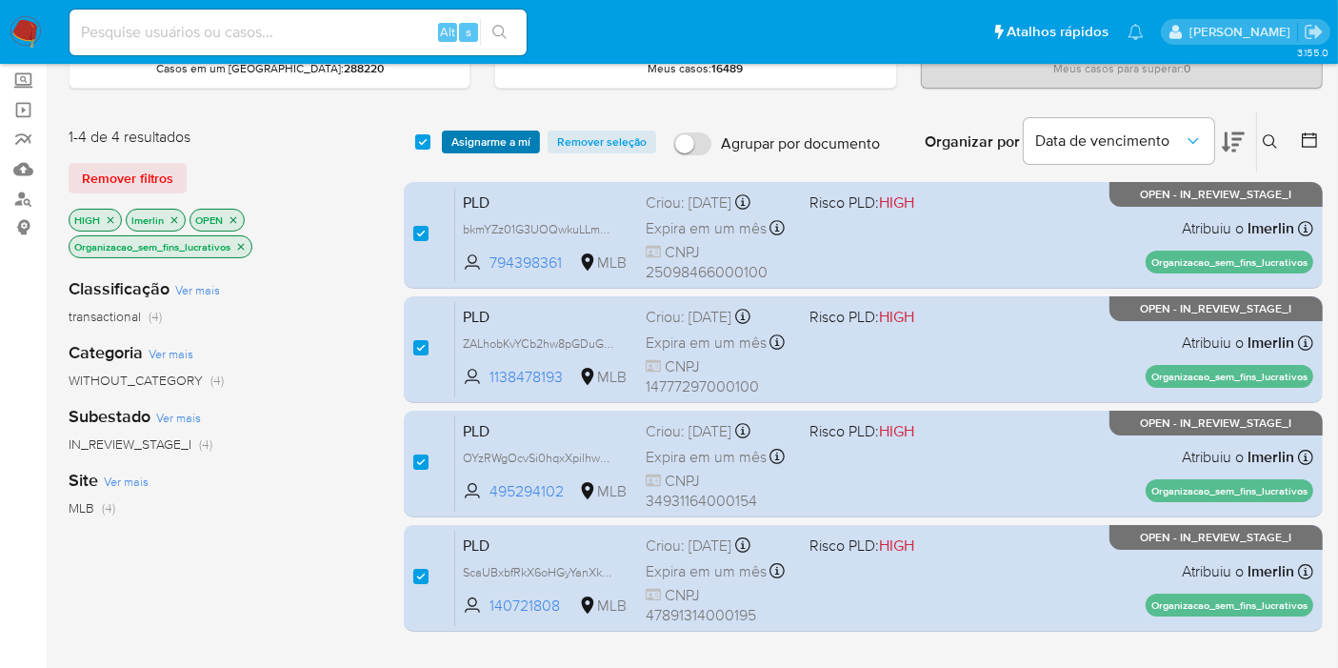
click at [513, 139] on span "Asignarme a mí" at bounding box center [490, 141] width 79 height 19
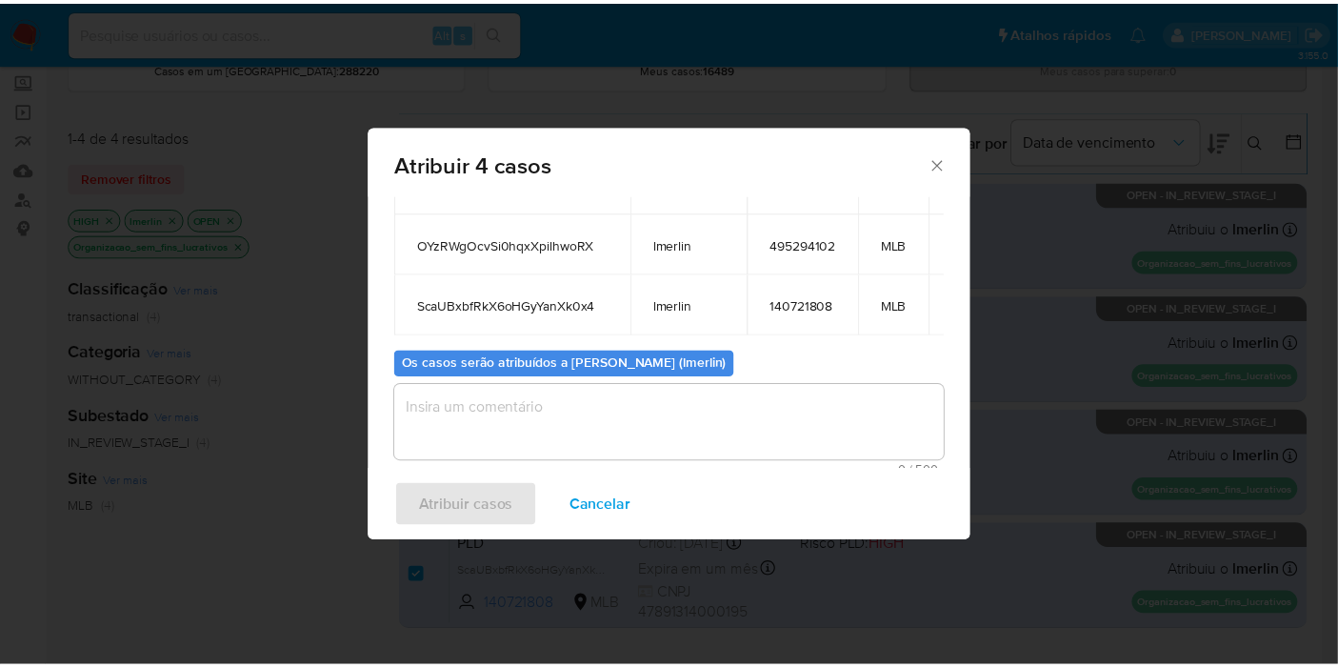
scroll to position [230, 0]
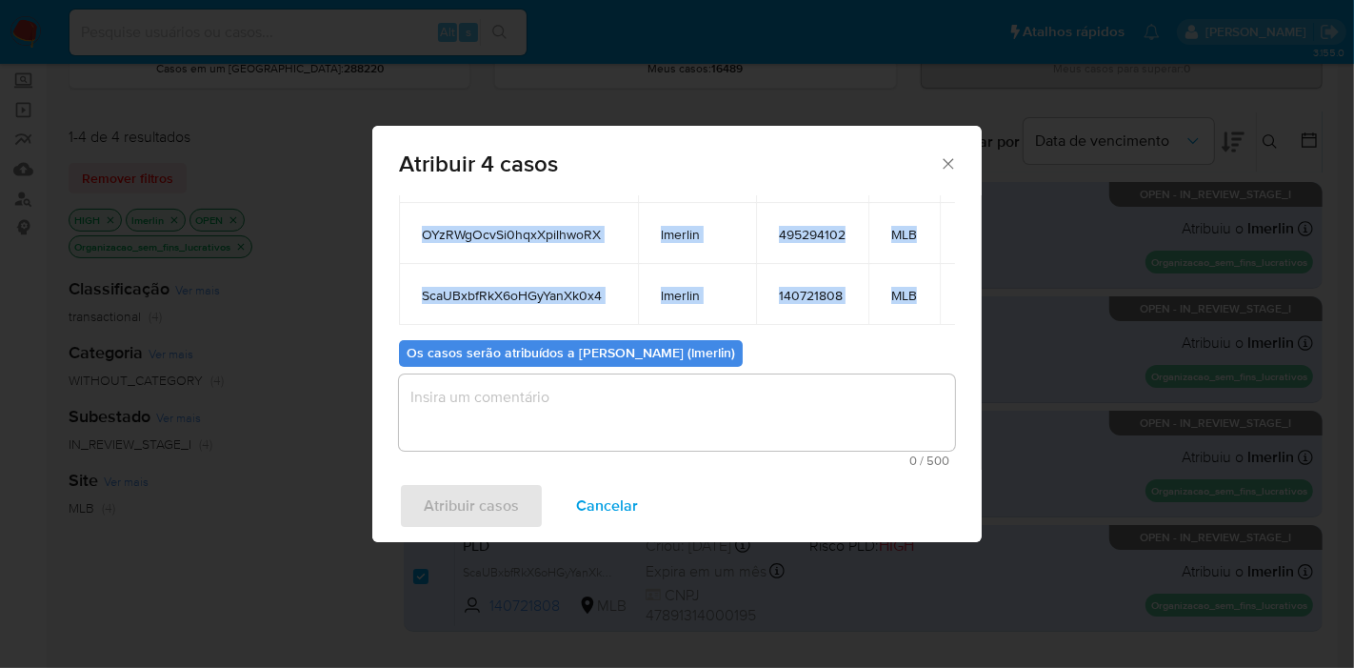
drag, startPoint x: 481, startPoint y: 328, endPoint x: 925, endPoint y: 294, distance: 445.1
click at [925, 294] on tbody "bkmYZz01G3UOQwkuLLmHrELQ lmerlin 794398361 MLB ZALhobKvYCb2hw8pGDuGyCfW lmerlin…" at bounding box center [704, 203] width 610 height 244
copy tbody "bkmYZz01G3UOQwkuLLmHrELQ lmerlin 794398361 MLB ZALhobKvYCb2hw8pGDuGyCfW lmerlin…"
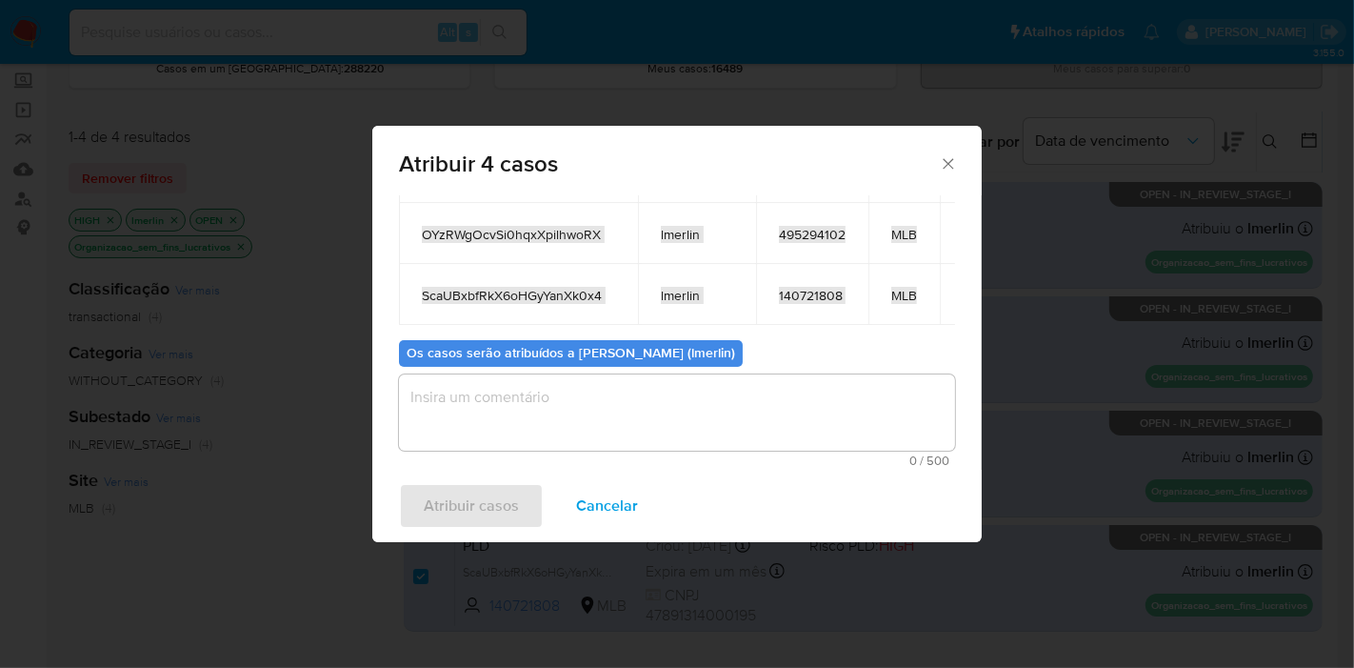
click at [597, 496] on span "Cancelar" at bounding box center [607, 506] width 62 height 42
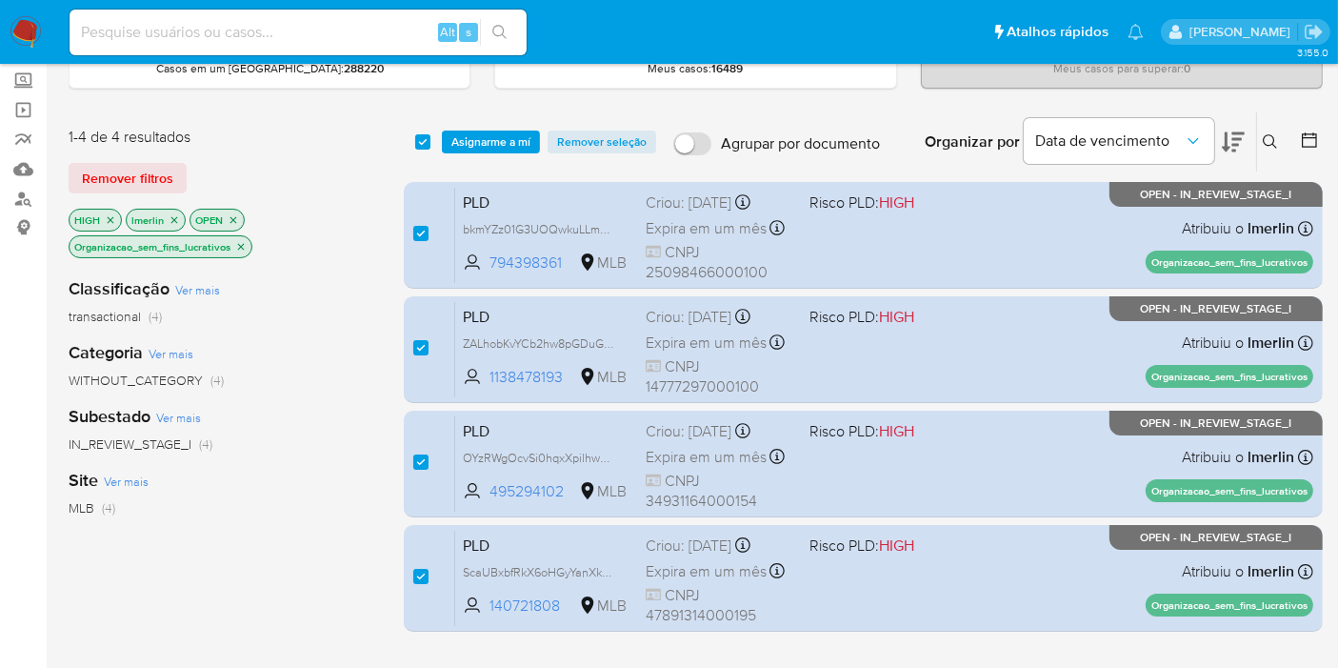
click at [430, 145] on span at bounding box center [422, 141] width 15 height 15
click at [427, 143] on input "checkbox" at bounding box center [422, 141] width 15 height 15
checkbox input "false"
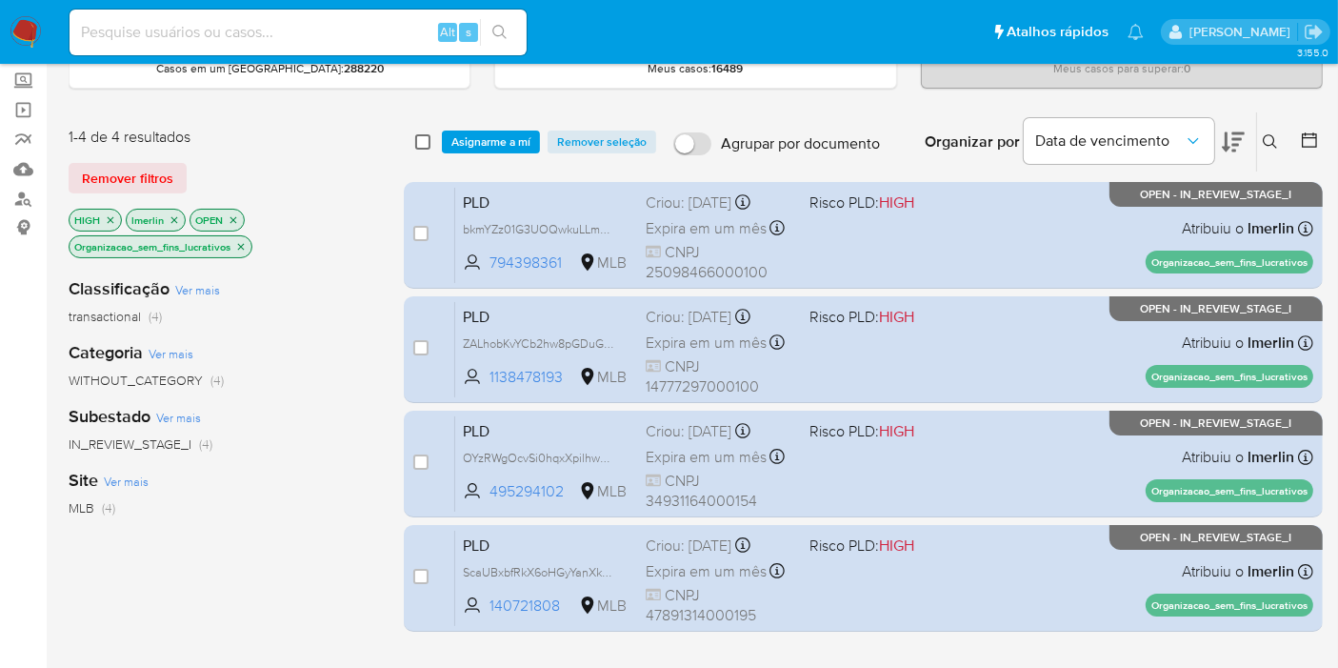
checkbox input "false"
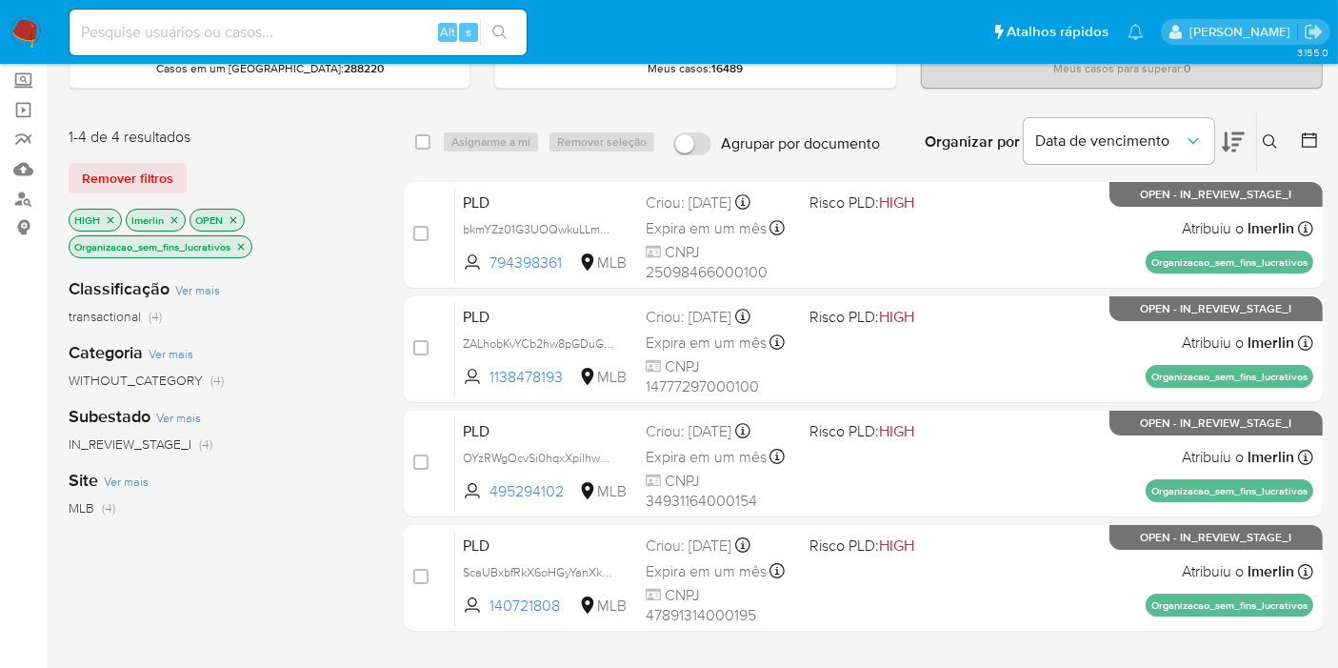
click at [246, 241] on icon "close-filter" at bounding box center [240, 246] width 11 height 11
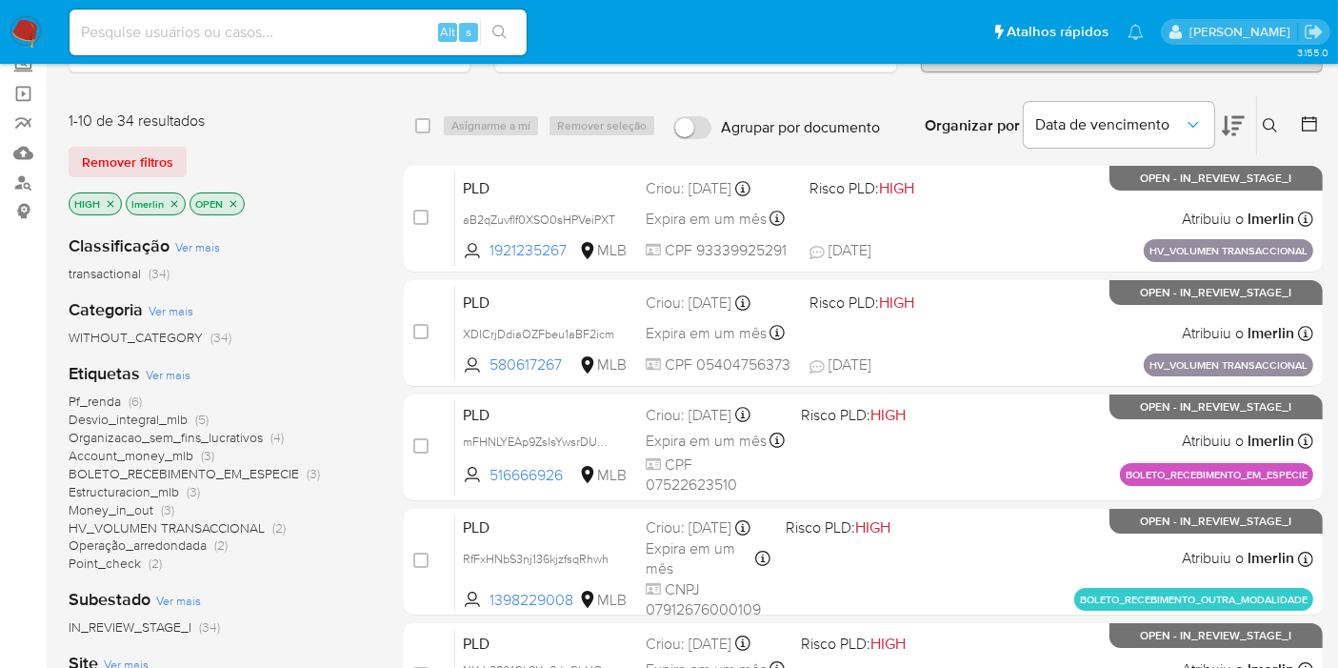
scroll to position [211, 0]
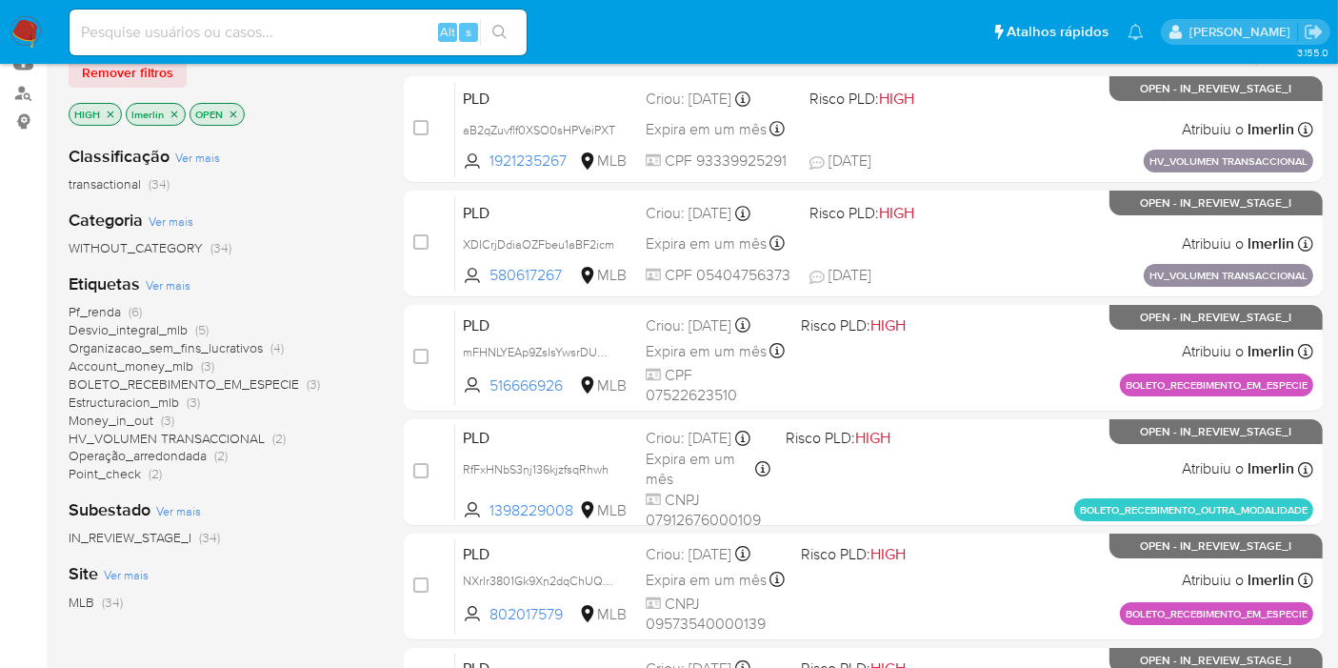
click at [130, 414] on span "Money_in_out" at bounding box center [111, 419] width 85 height 19
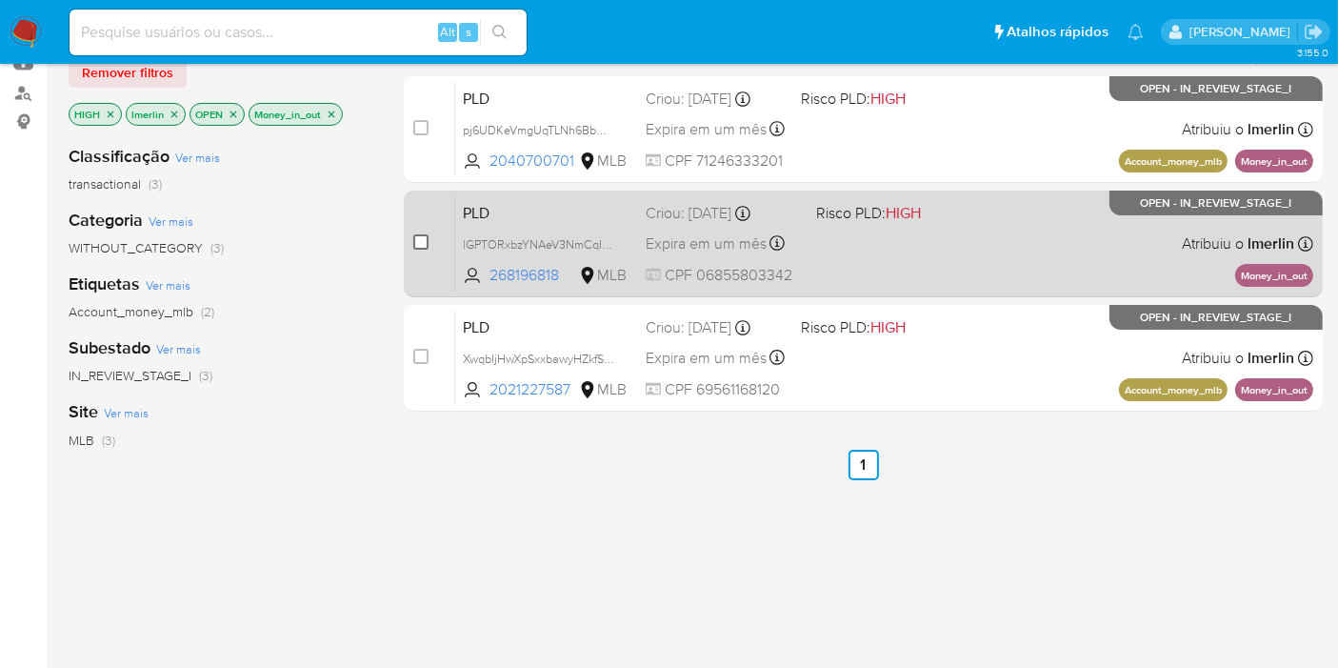
click at [417, 240] on input "checkbox" at bounding box center [420, 241] width 15 height 15
checkbox input "true"
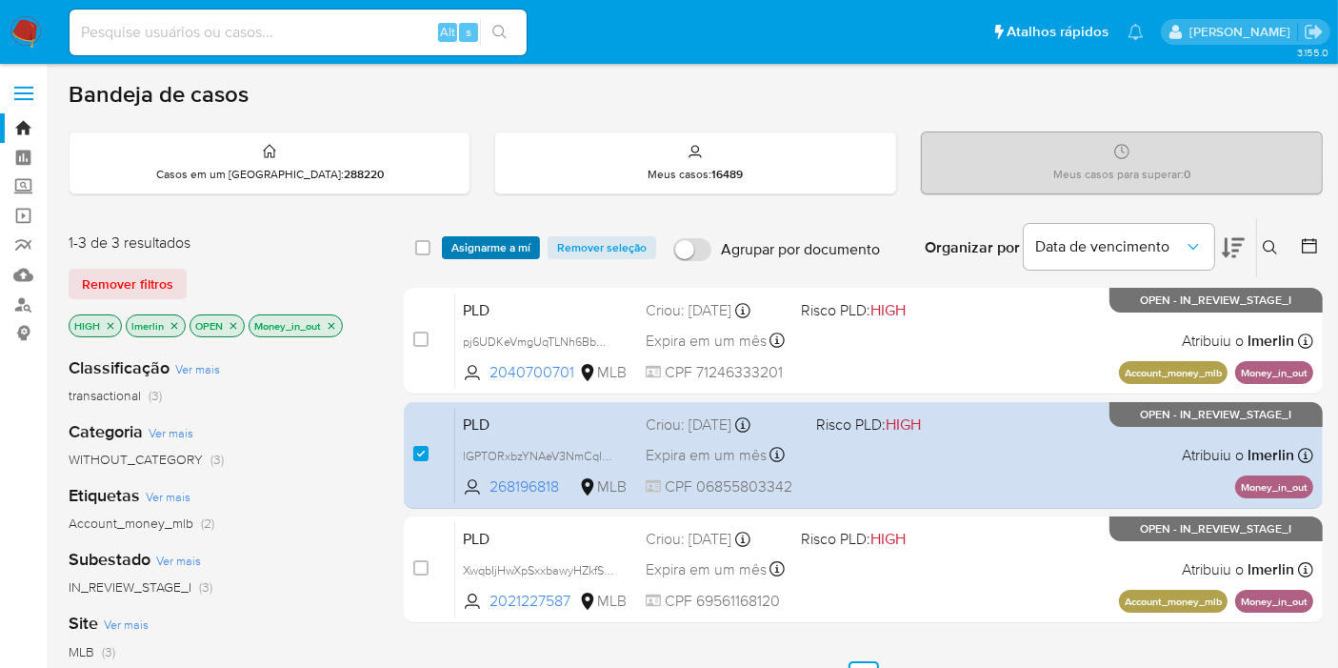
click at [482, 240] on span "Asignarme a mí" at bounding box center [490, 247] width 79 height 19
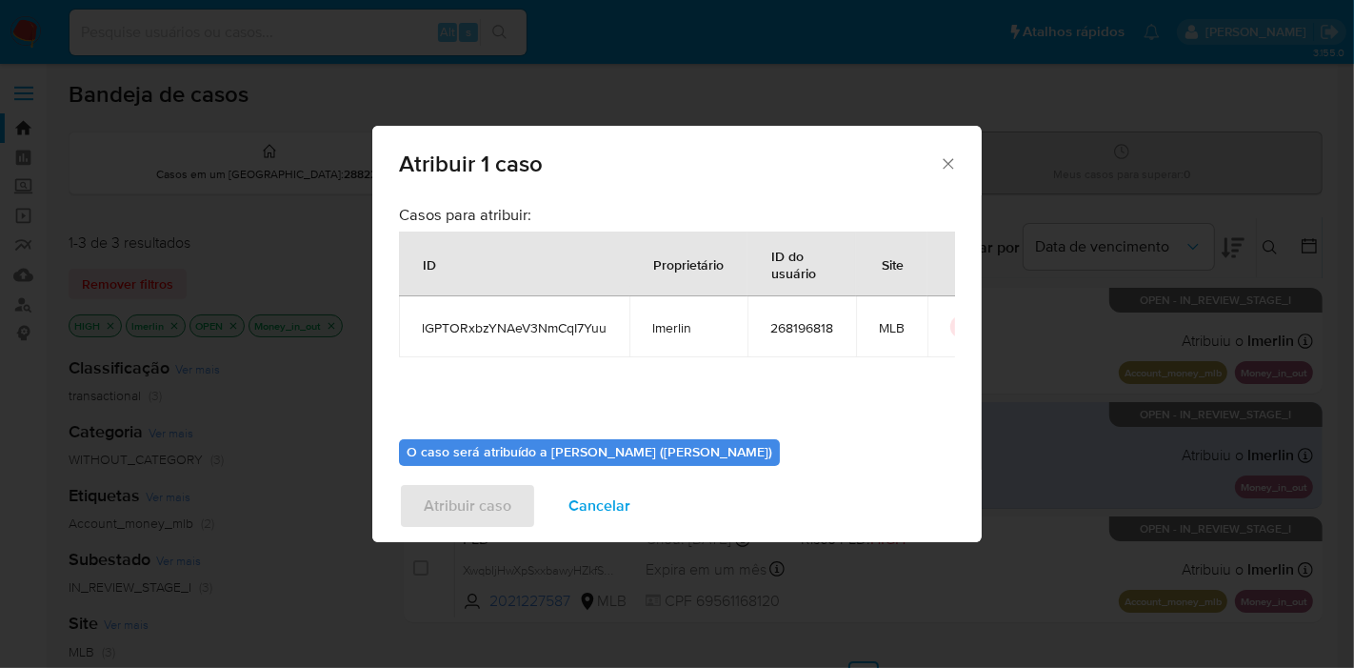
click at [525, 325] on span "lGPTORxbzYNAeV3NmCqI7Yuu" at bounding box center [514, 327] width 185 height 17
copy span "lGPTORxbzYNAeV3NmCqI7Yuu"
click at [778, 322] on span "268196818" at bounding box center [801, 327] width 63 height 17
click at [778, 323] on span "268196818" at bounding box center [801, 327] width 63 height 17
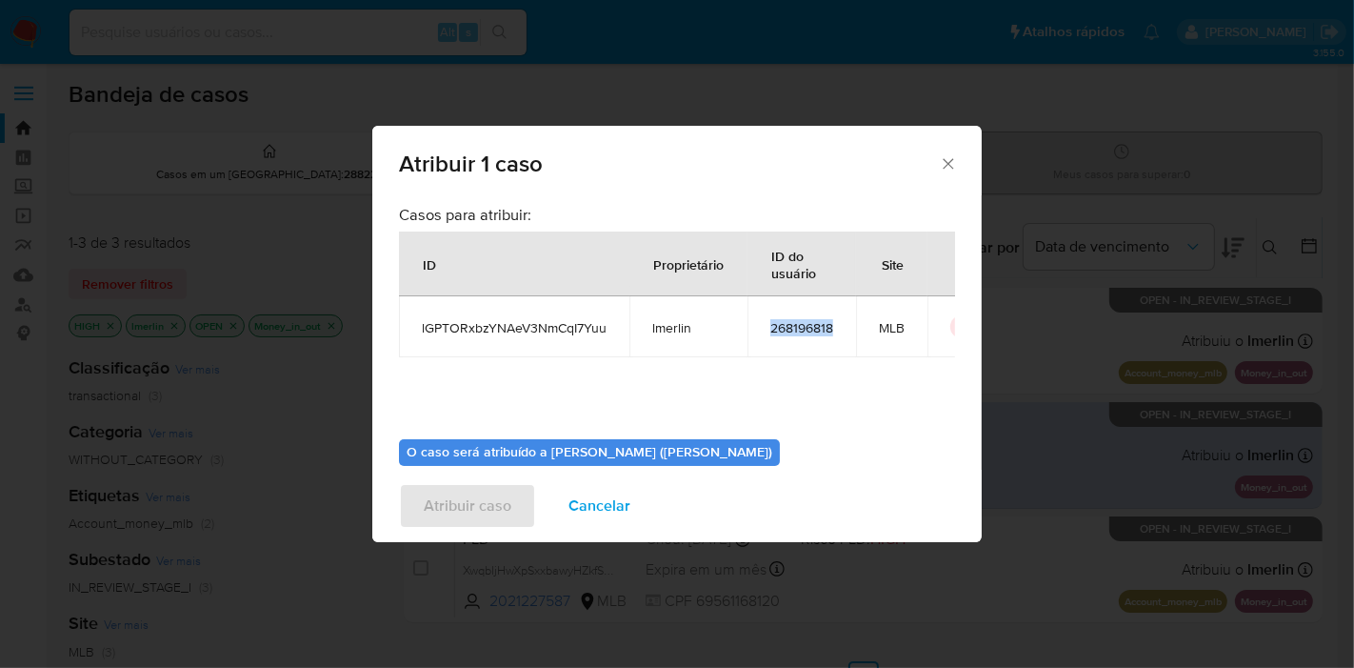
copy span "268196818"
click at [589, 506] on span "Cancelar" at bounding box center [600, 506] width 62 height 42
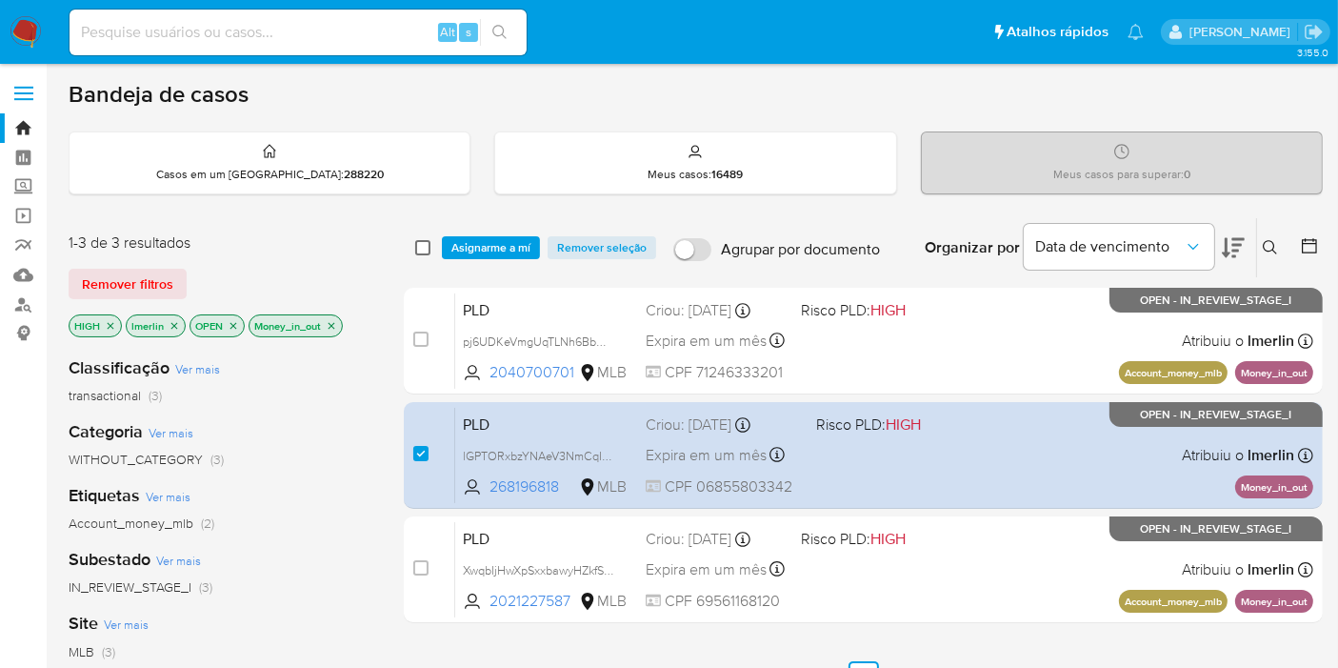
click at [419, 246] on input "checkbox" at bounding box center [422, 247] width 15 height 15
checkbox input "true"
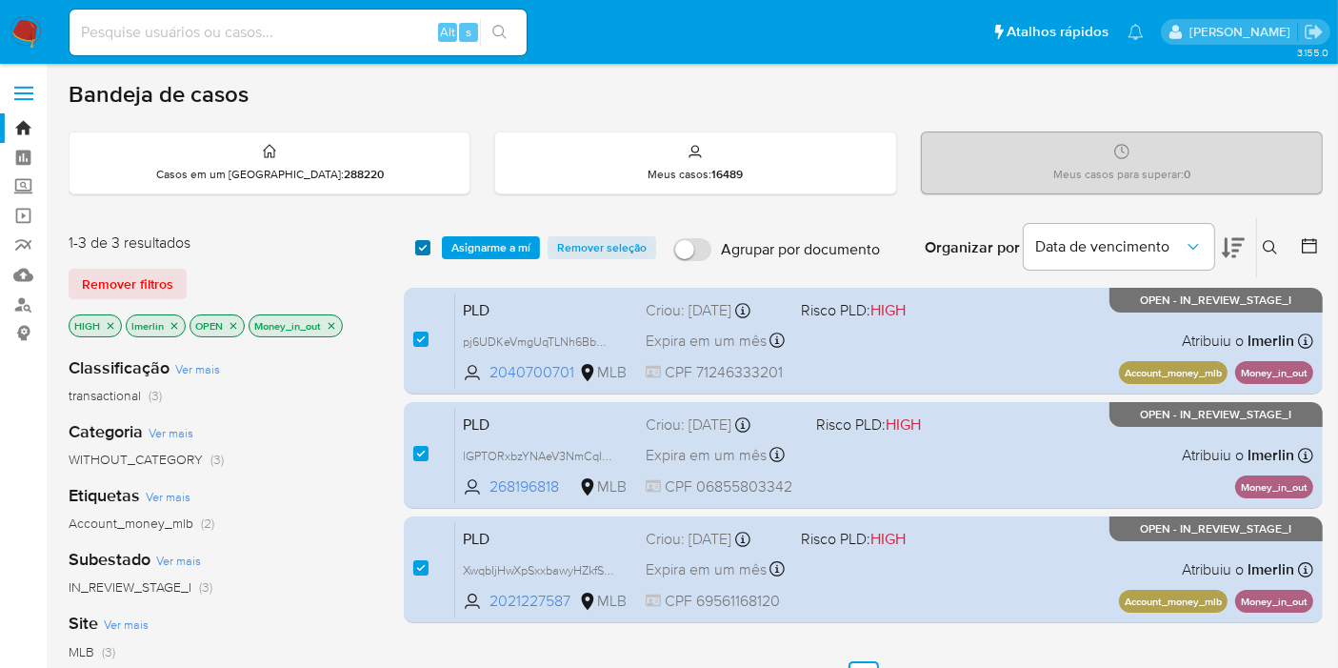
click at [419, 246] on input "checkbox" at bounding box center [422, 247] width 15 height 15
checkbox input "false"
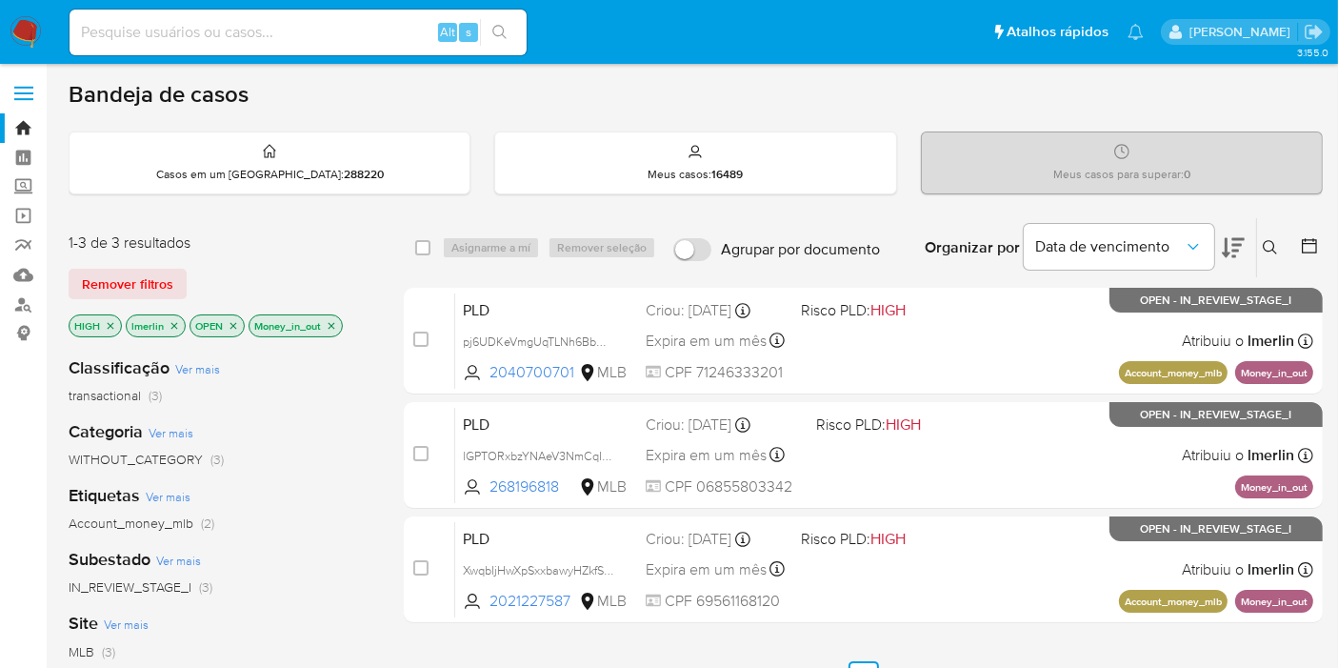
click at [329, 322] on icon "close-filter" at bounding box center [332, 325] width 7 height 7
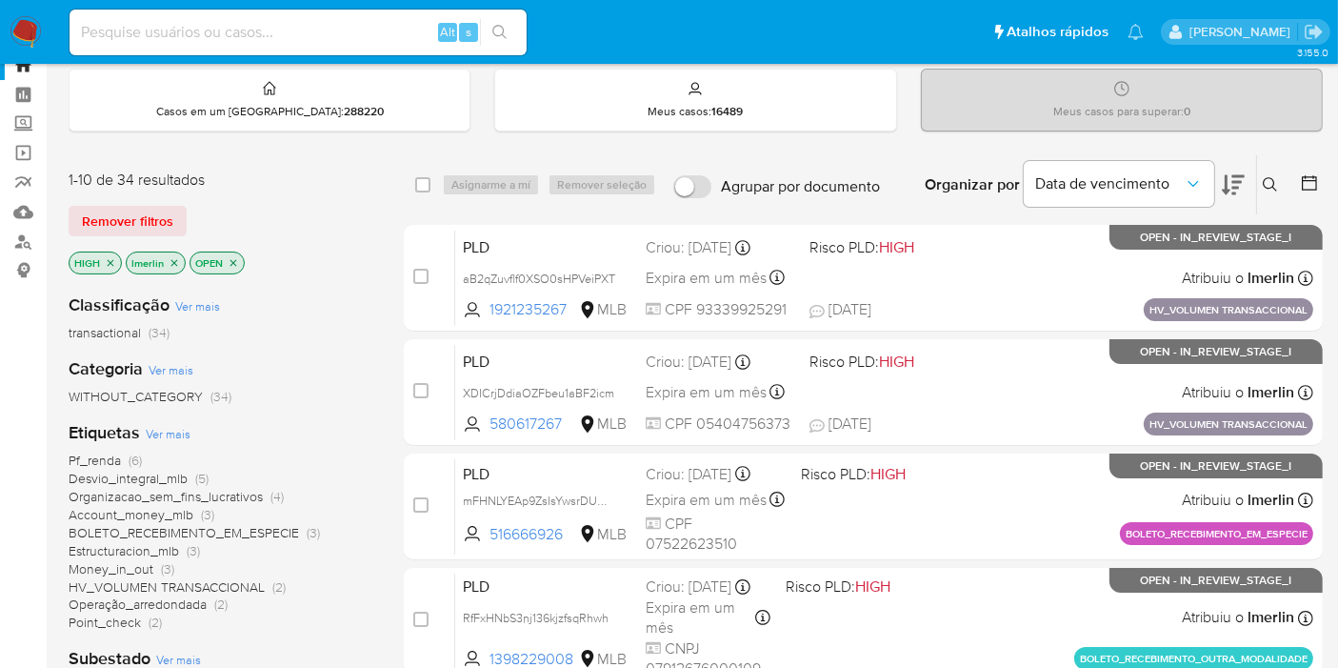
scroll to position [106, 0]
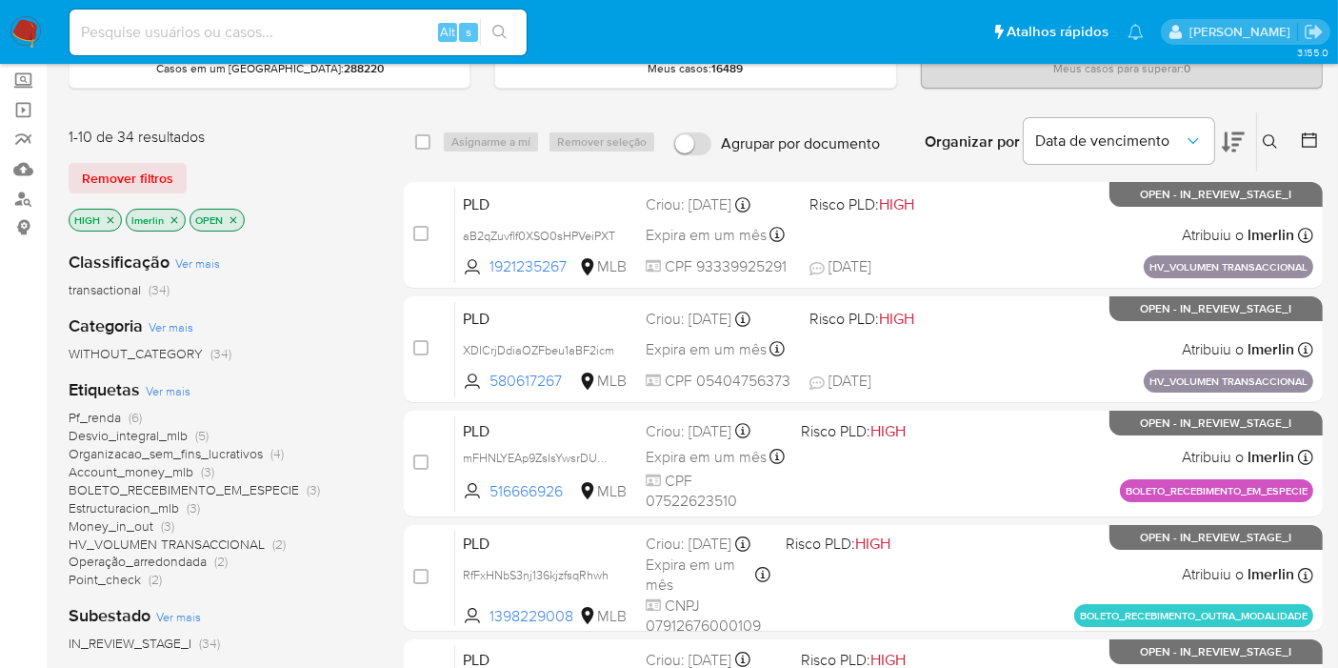
click at [113, 411] on span "Pf_renda" at bounding box center [95, 417] width 52 height 19
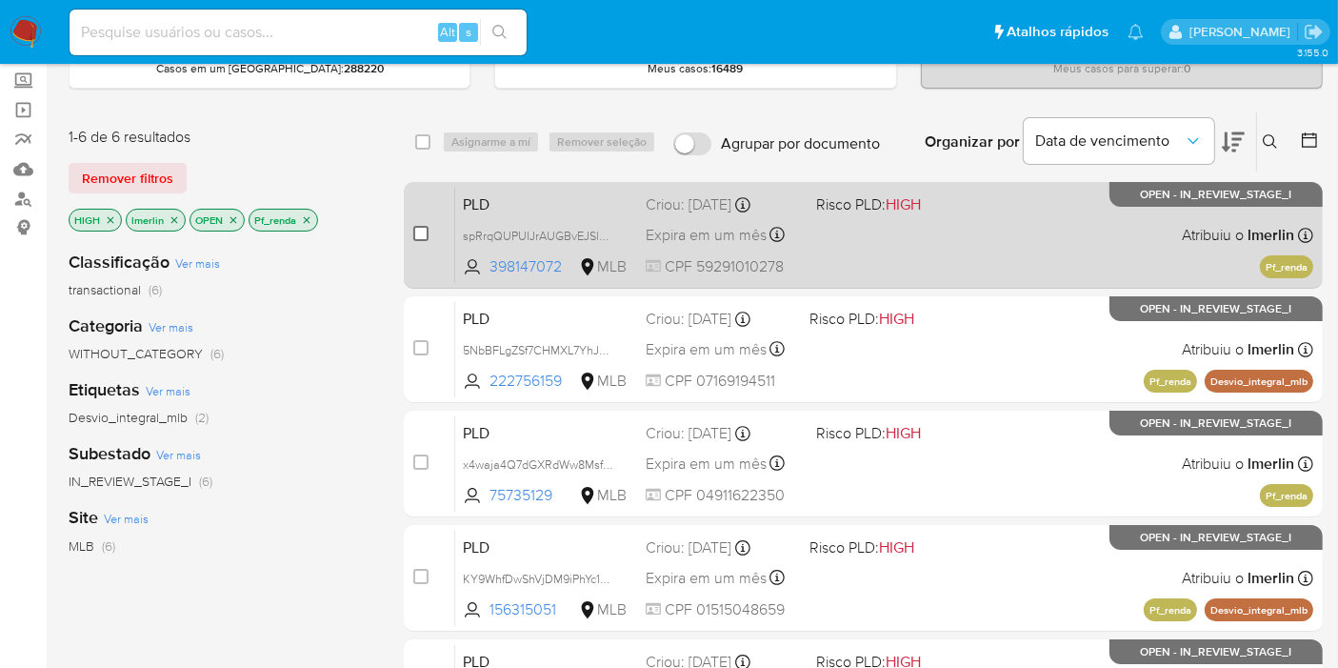
click at [417, 232] on input "checkbox" at bounding box center [420, 233] width 15 height 15
checkbox input "true"
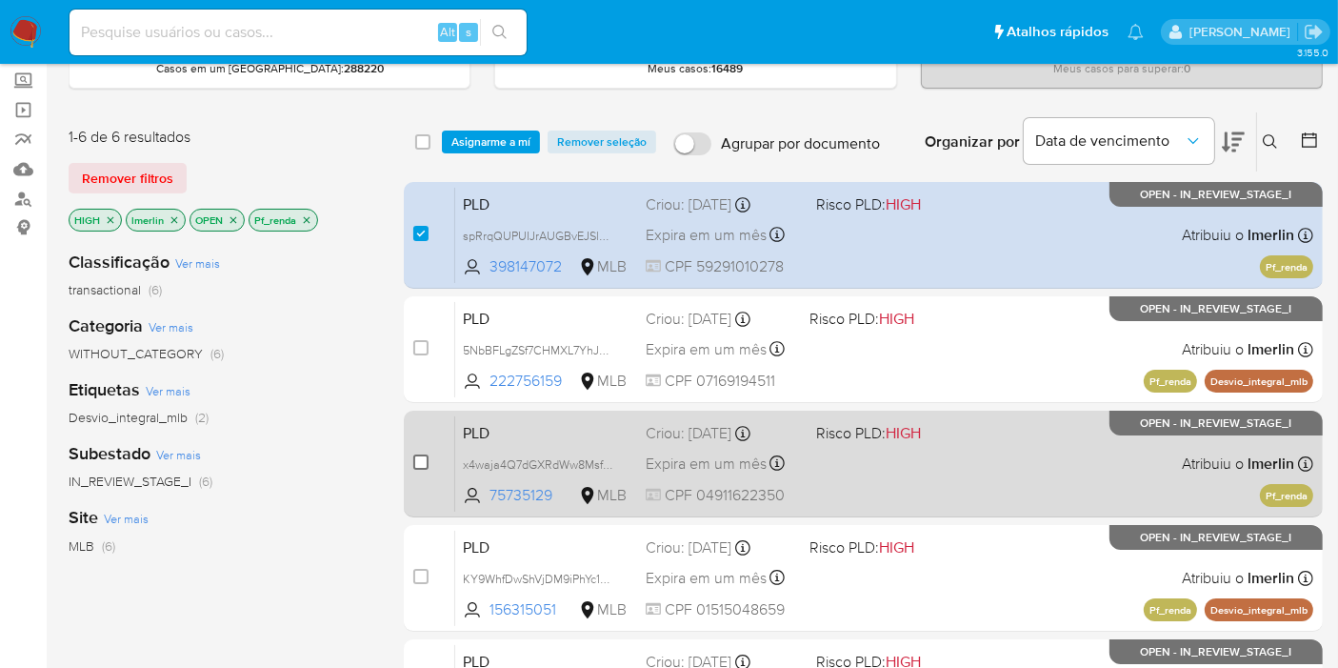
click at [416, 461] on input "checkbox" at bounding box center [420, 461] width 15 height 15
checkbox input "true"
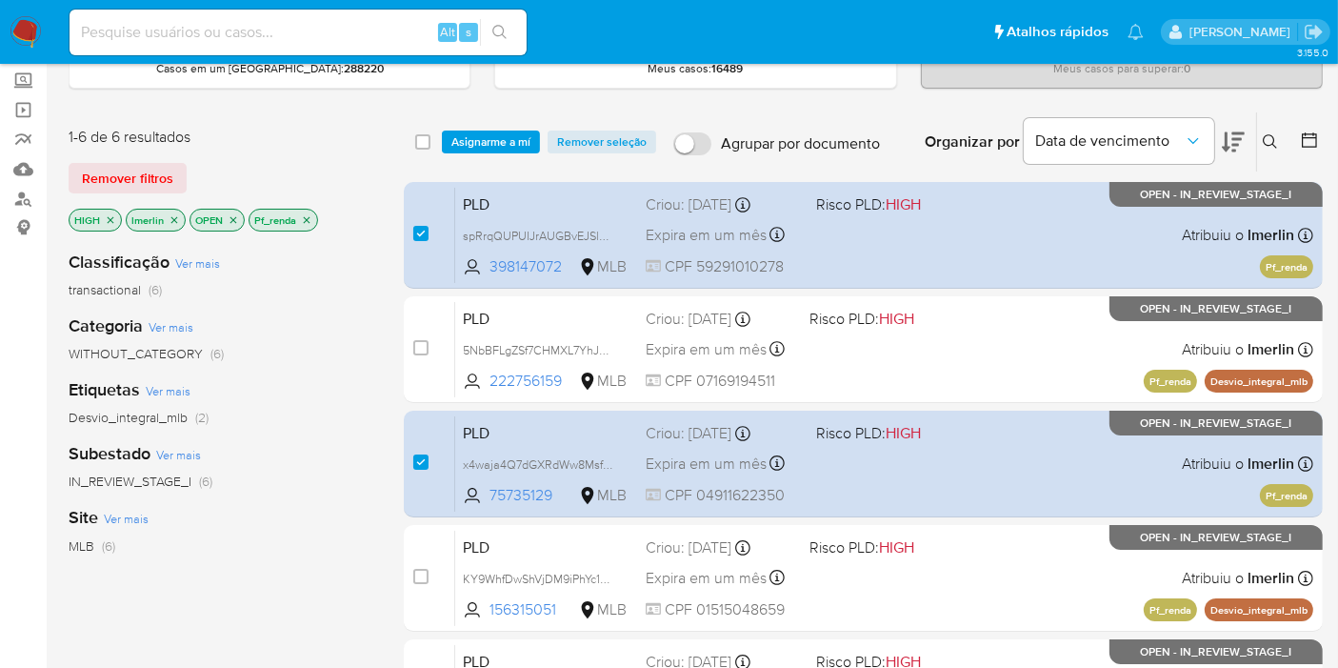
click at [498, 153] on div "select-all-cases-checkbox Asignarme a mí Remover seleção Agrupar por documento …" at bounding box center [863, 141] width 919 height 59
click at [499, 144] on span "Asignarme a mí" at bounding box center [490, 141] width 79 height 19
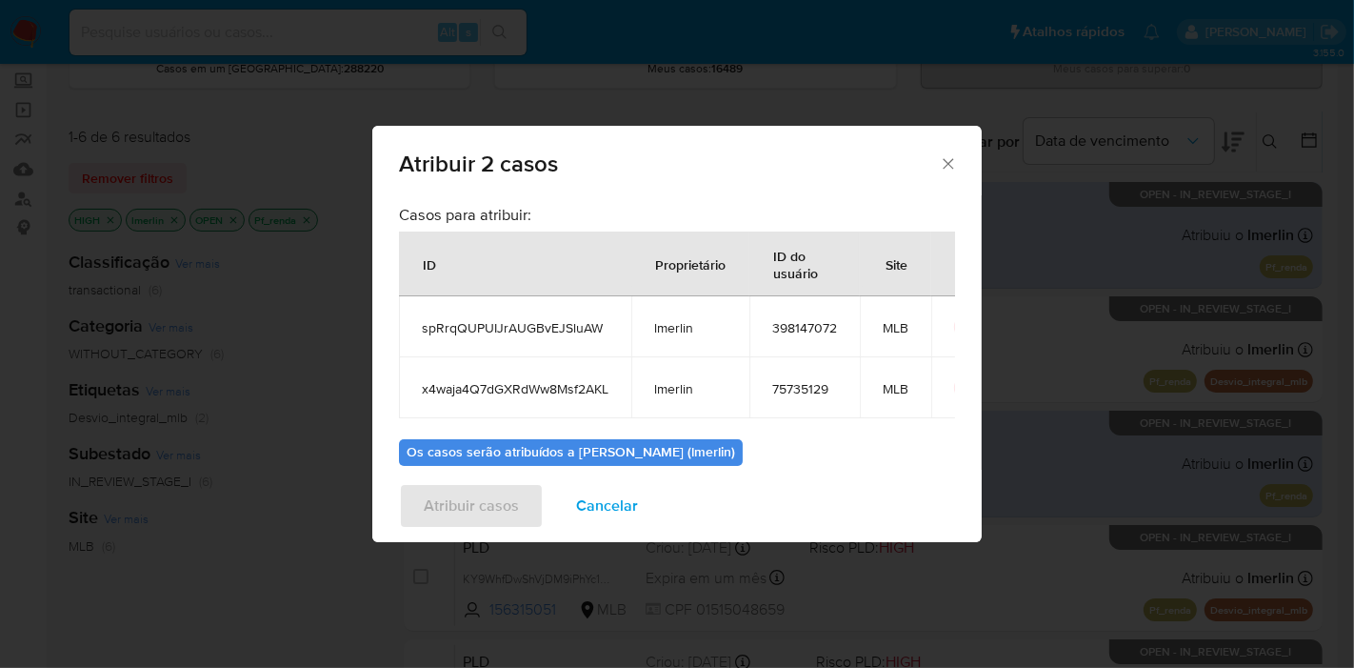
click at [509, 320] on span "spRrqQUPUIJrAUGBvEJSluAW" at bounding box center [515, 327] width 187 height 17
copy span "spRrqQUPUIJrAUGBvEJSluAW"
click at [531, 371] on td "x4waja4Q7dGXRdWw8Msf2AKL" at bounding box center [515, 387] width 232 height 61
click at [528, 390] on span "x4waja4Q7dGXRdWw8Msf2AKL" at bounding box center [515, 388] width 187 height 17
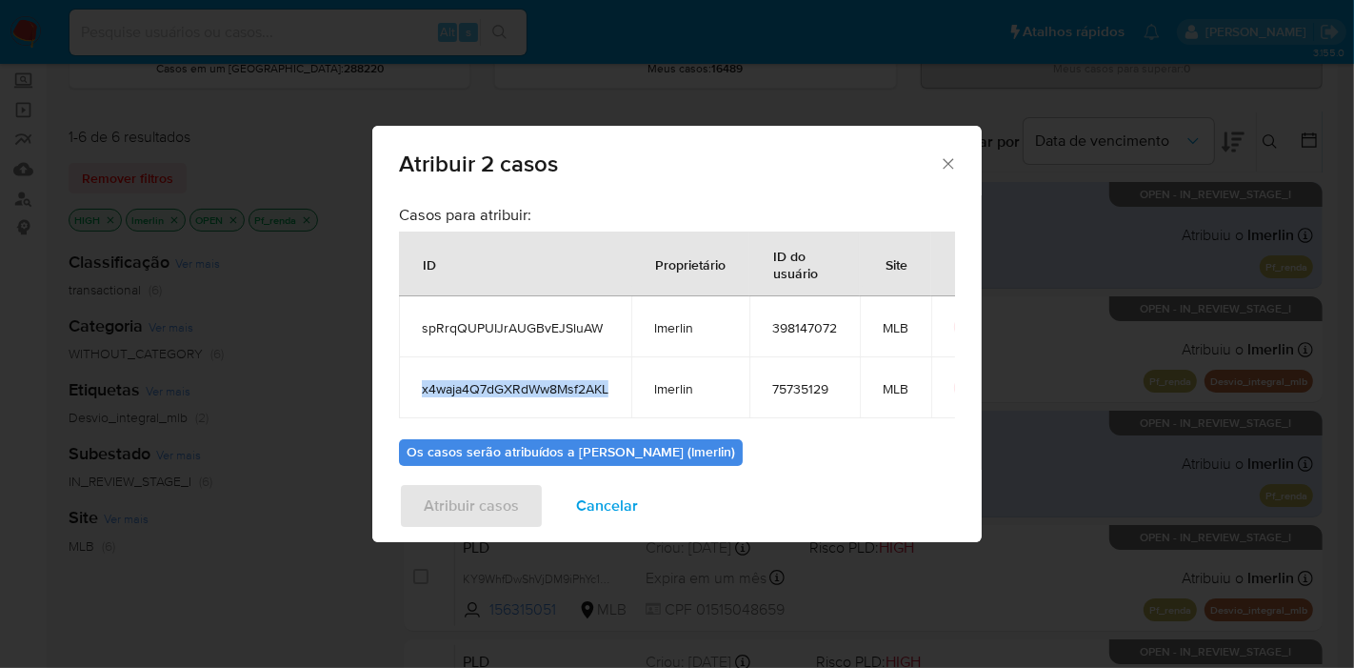
click at [528, 390] on span "x4waja4Q7dGXRdWw8Msf2AKL" at bounding box center [515, 388] width 187 height 17
copy span "x4waja4Q7dGXRdWw8Msf2AKL"
click at [771, 326] on td "398147072" at bounding box center [805, 326] width 110 height 61
copy span "398147072"
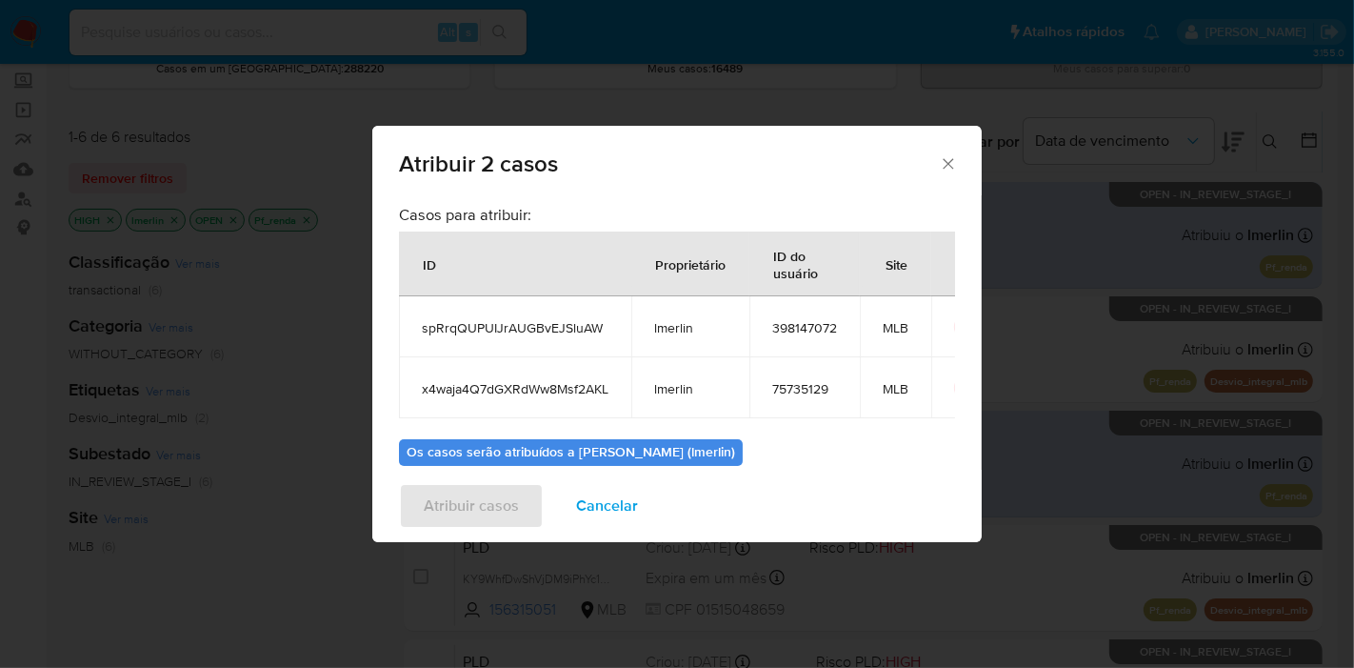
click at [787, 404] on td "75735129" at bounding box center [805, 387] width 110 height 61
click at [787, 396] on span "75735129" at bounding box center [804, 388] width 65 height 17
copy span "75735129"
click at [579, 521] on span "Cancelar" at bounding box center [607, 506] width 62 height 42
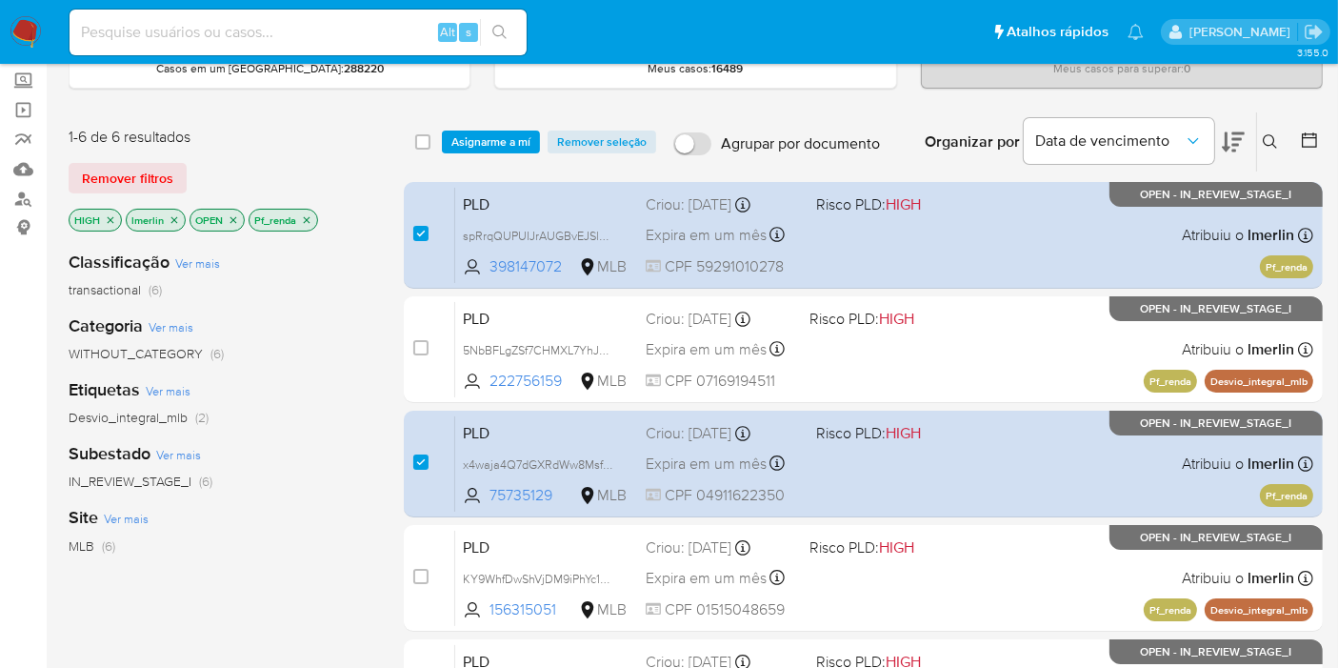
click at [309, 216] on icon "close-filter" at bounding box center [306, 219] width 11 height 11
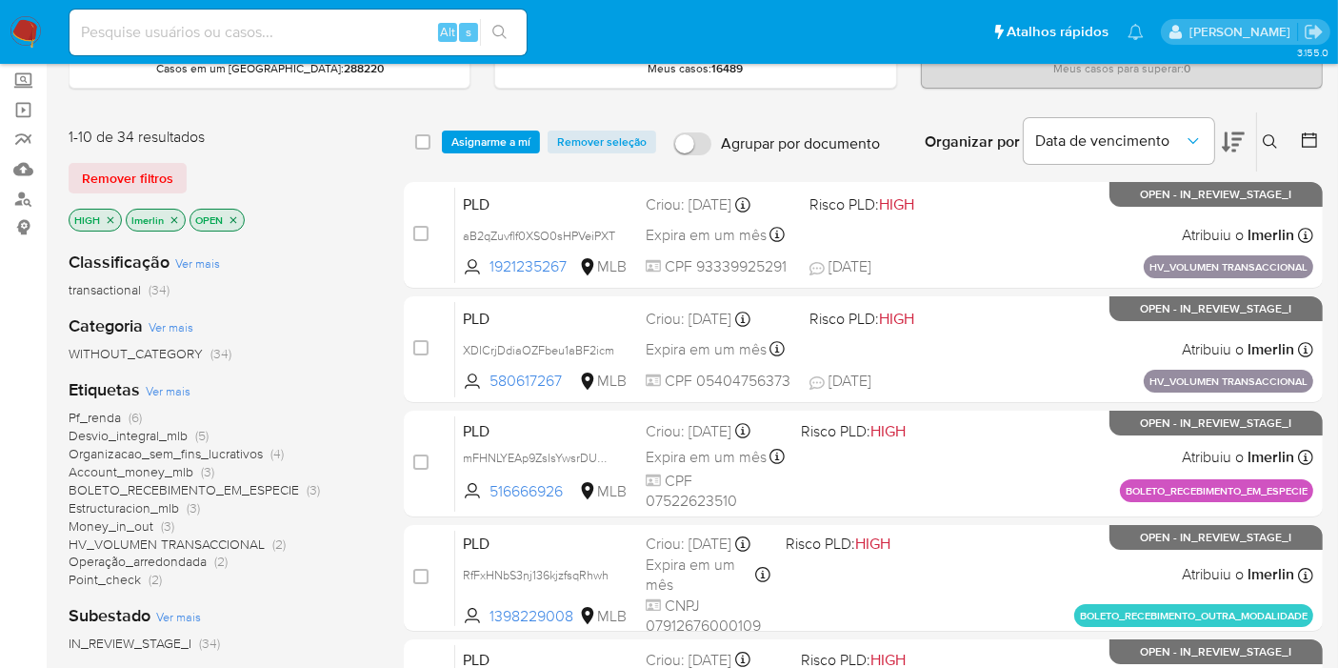
click at [110, 214] on icon "close-filter" at bounding box center [110, 219] width 11 height 11
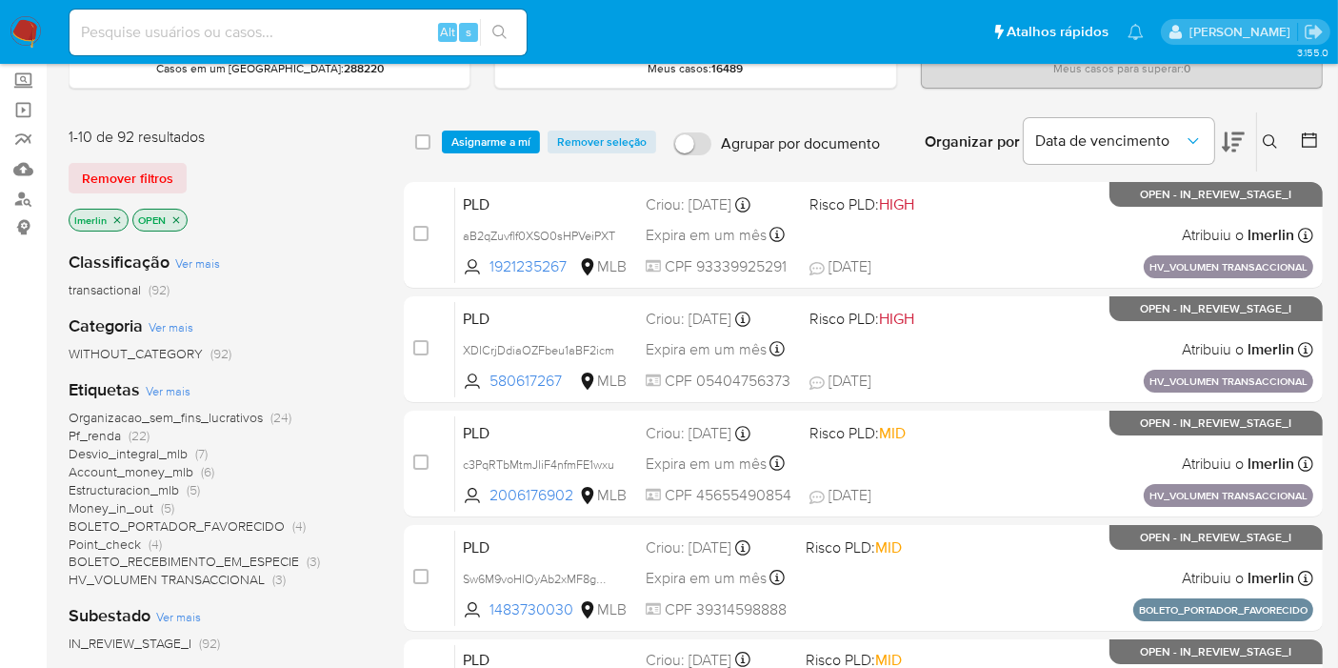
click at [111, 216] on icon "close-filter" at bounding box center [116, 219] width 11 height 11
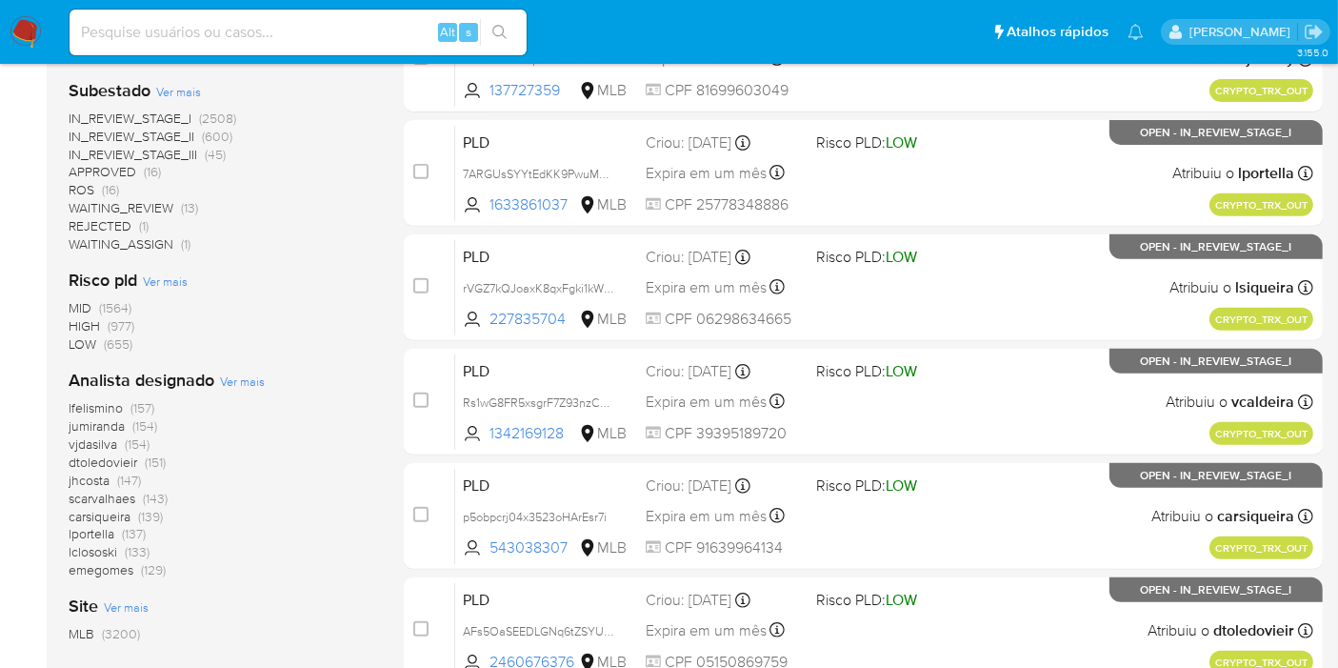
scroll to position [740, 0]
click at [234, 373] on span "Ver mais" at bounding box center [242, 379] width 45 height 17
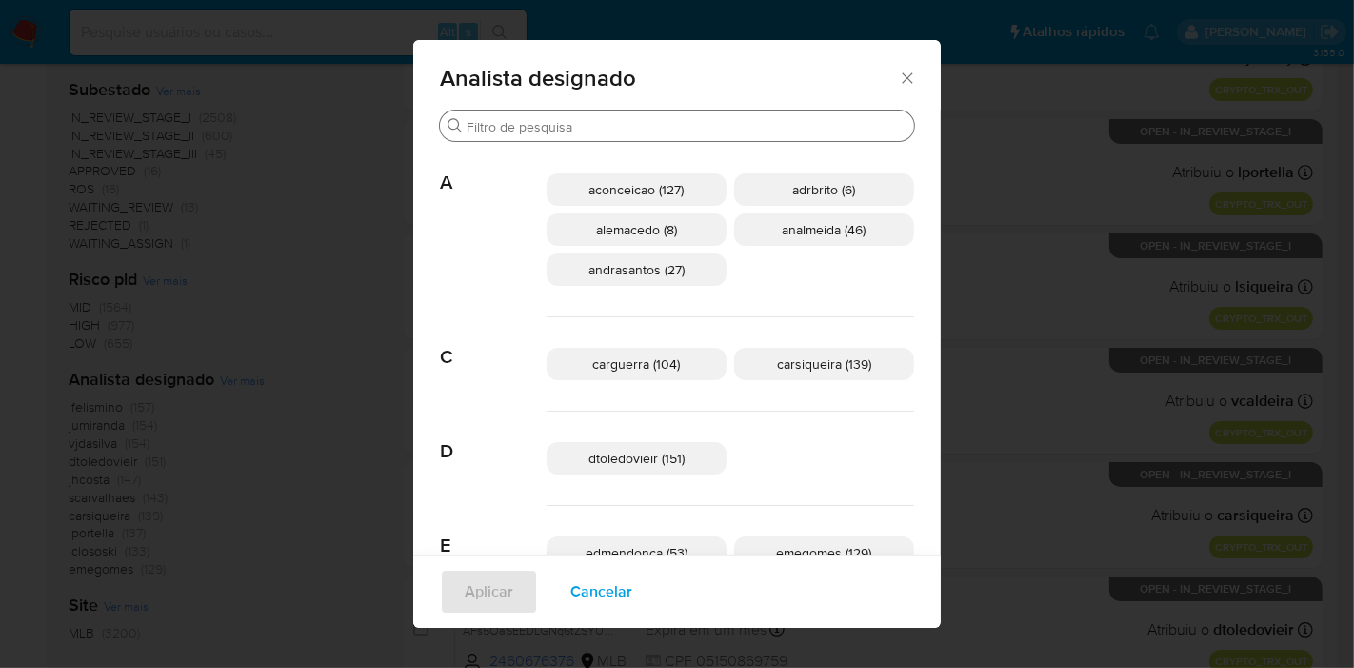
click at [711, 117] on div "Procurar" at bounding box center [677, 125] width 474 height 30
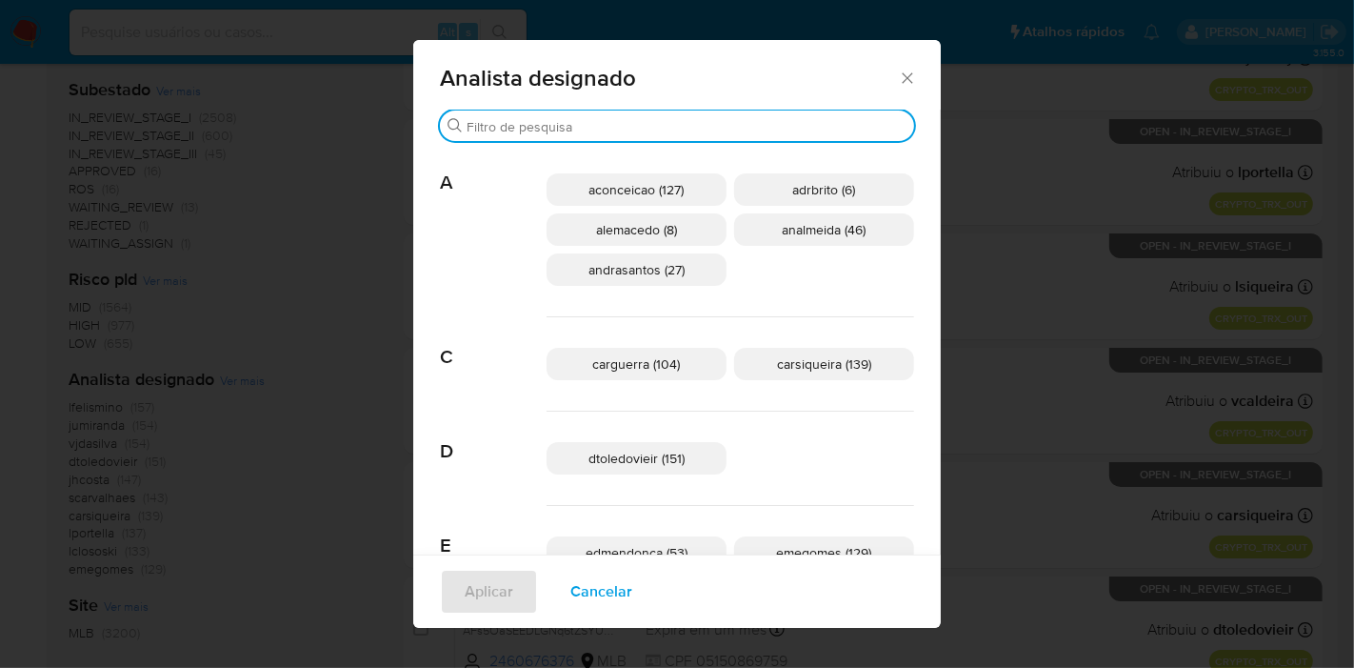
click at [725, 129] on input "Procurar" at bounding box center [687, 126] width 440 height 17
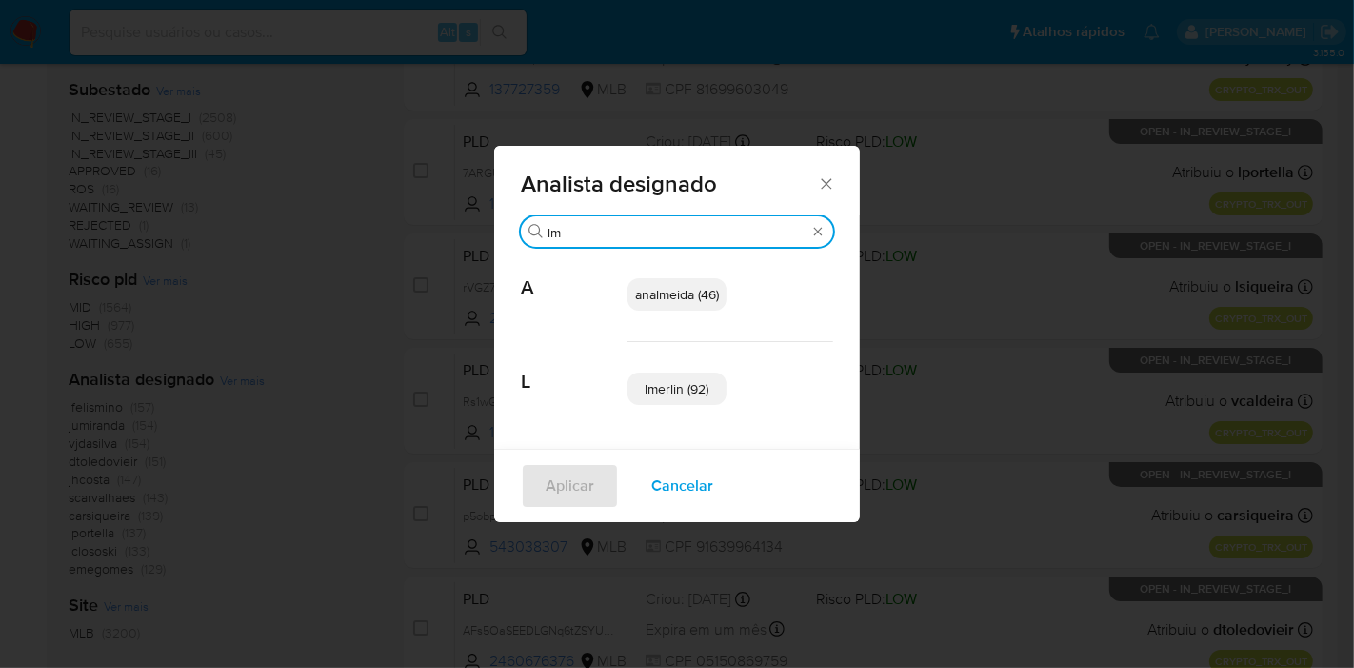
type input "l"
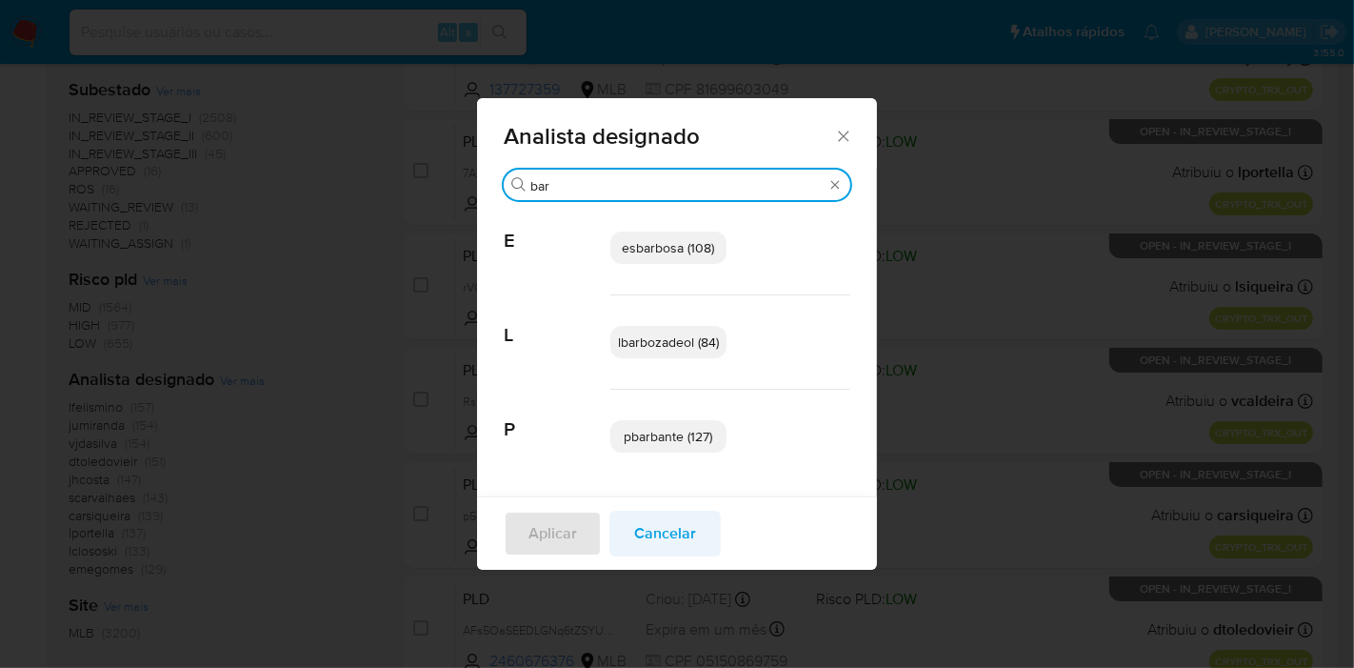
type input "bar"
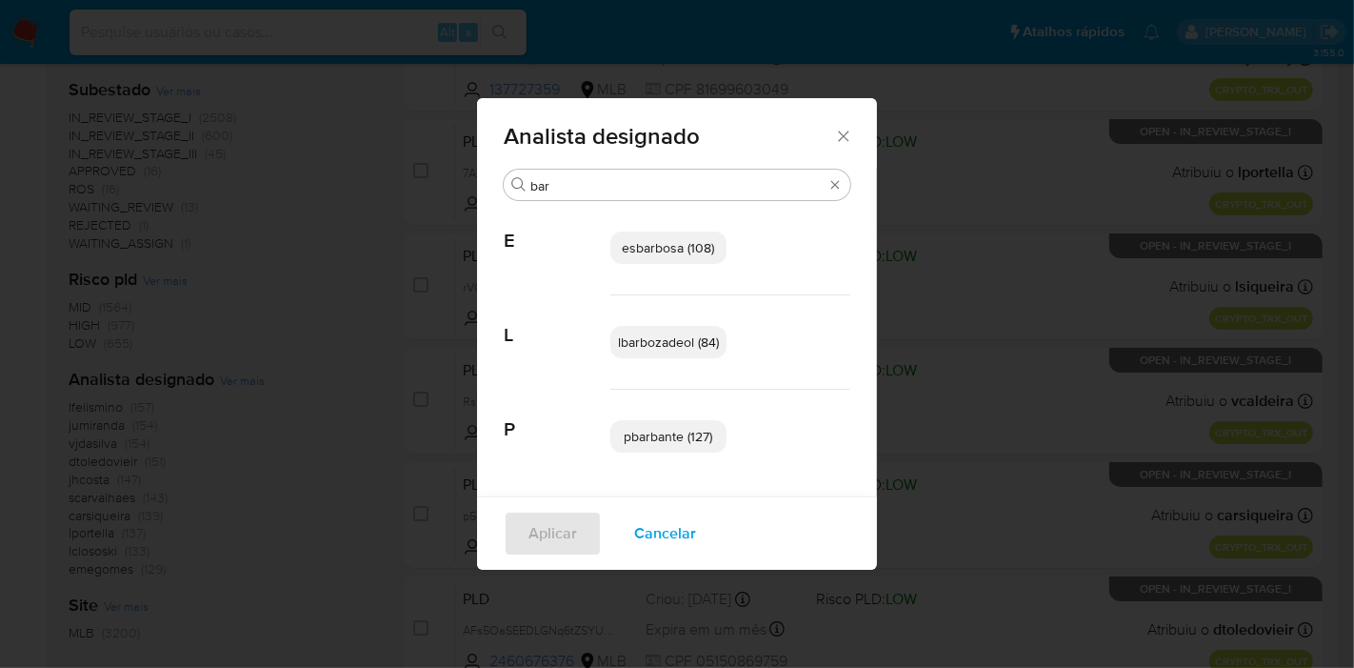
click at [660, 518] on span "Cancelar" at bounding box center [665, 533] width 62 height 42
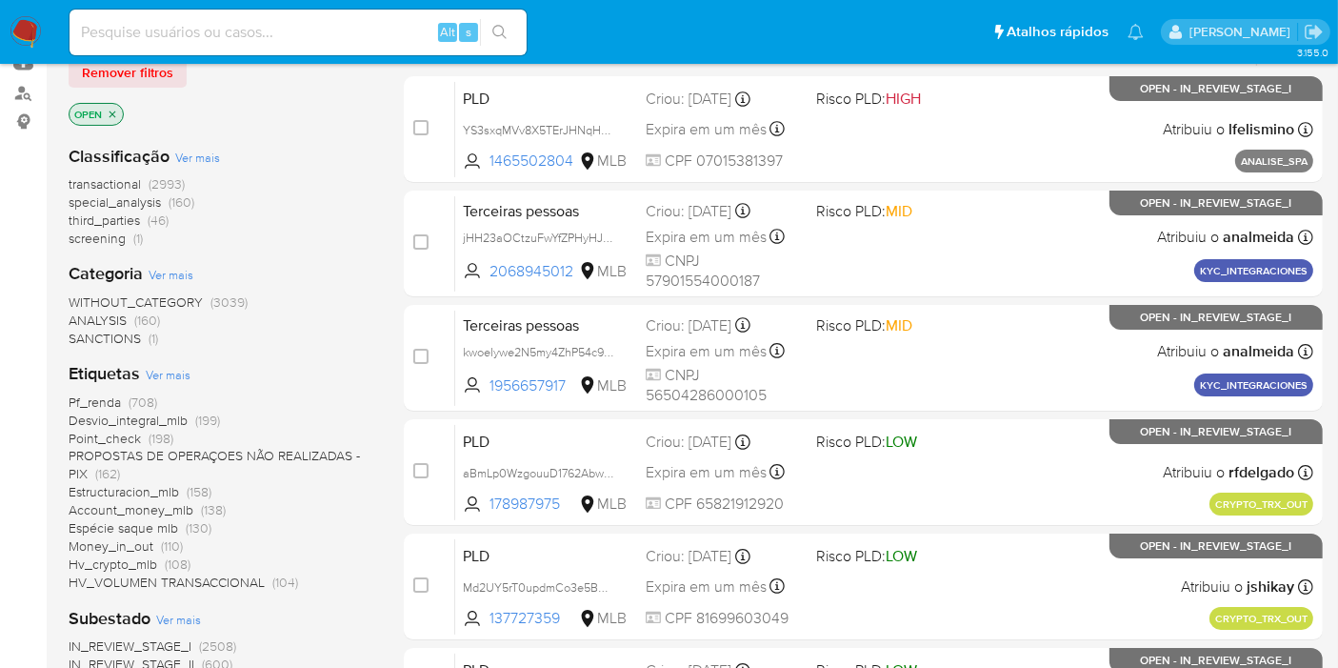
scroll to position [0, 0]
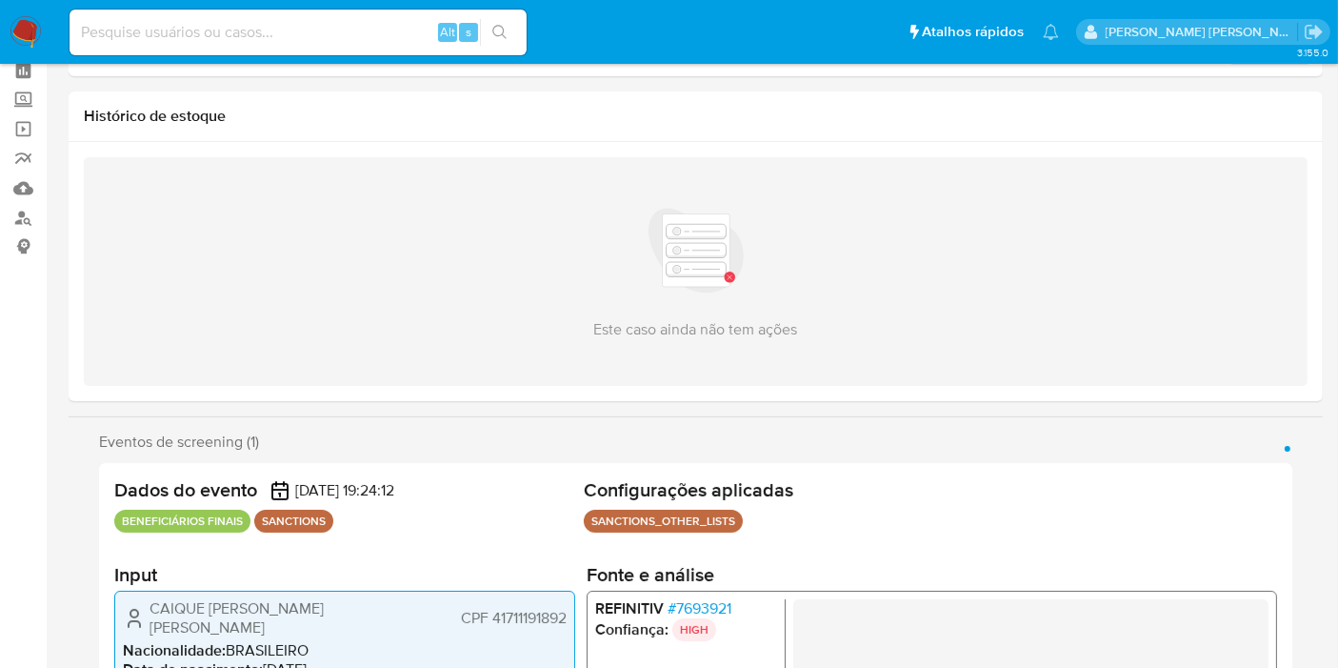
scroll to position [211, 0]
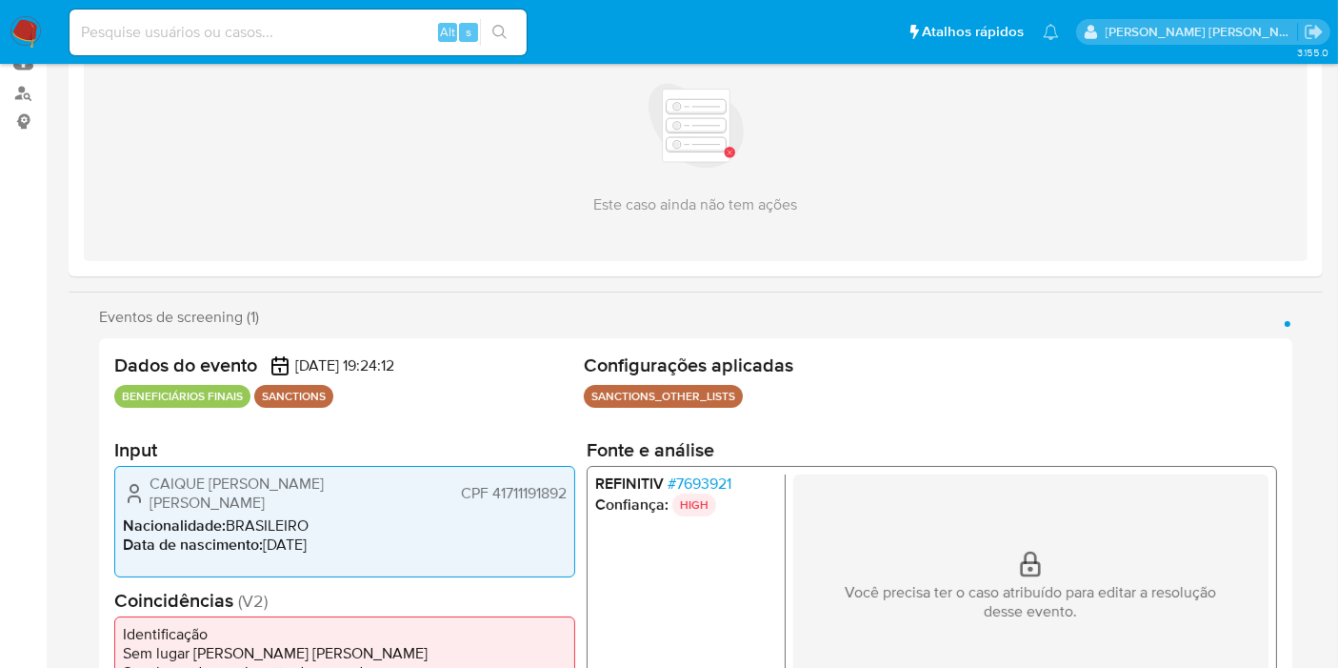
select select "10"
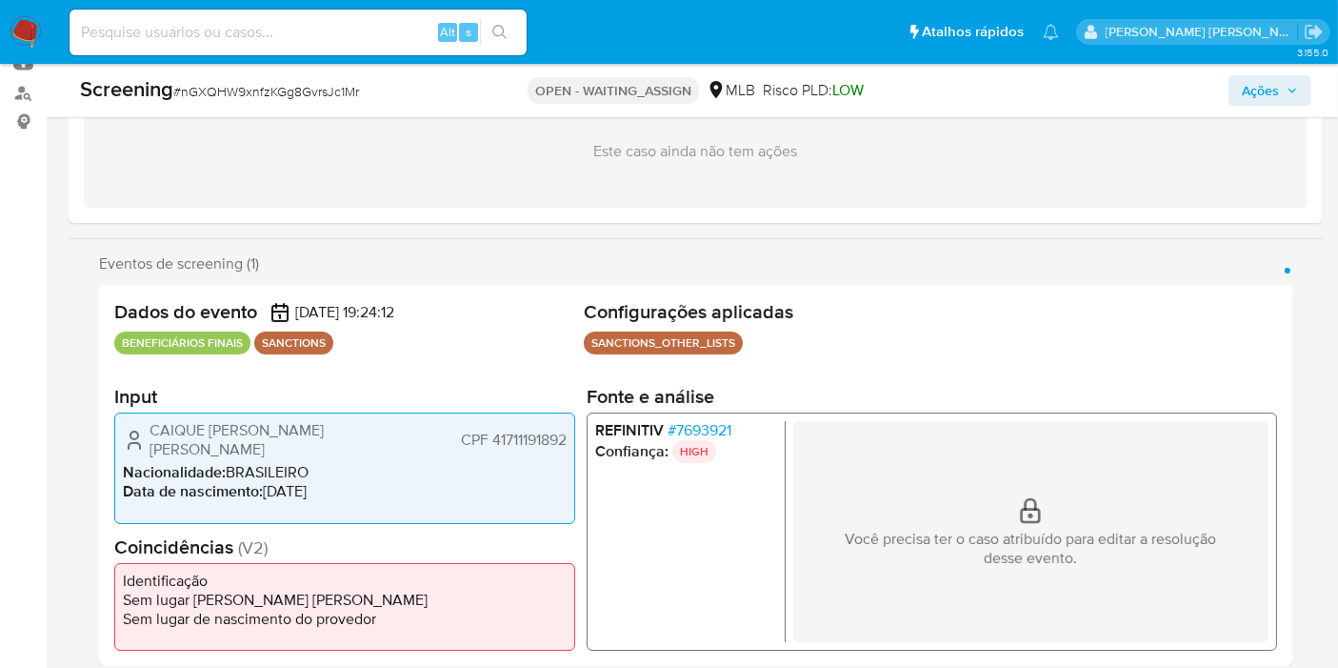
click at [717, 435] on span "# 7693921" at bounding box center [700, 430] width 64 height 19
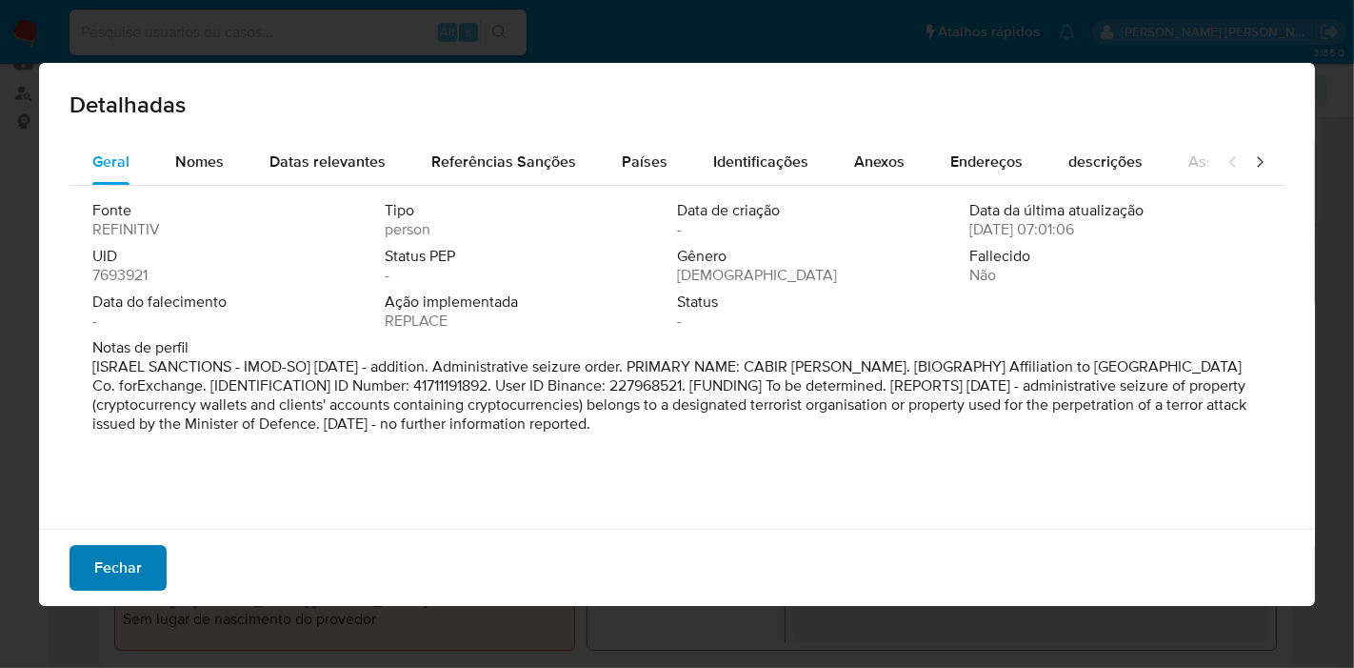
click at [138, 561] on span "Fechar" at bounding box center [118, 568] width 48 height 42
